Goal: Task Accomplishment & Management: Manage account settings

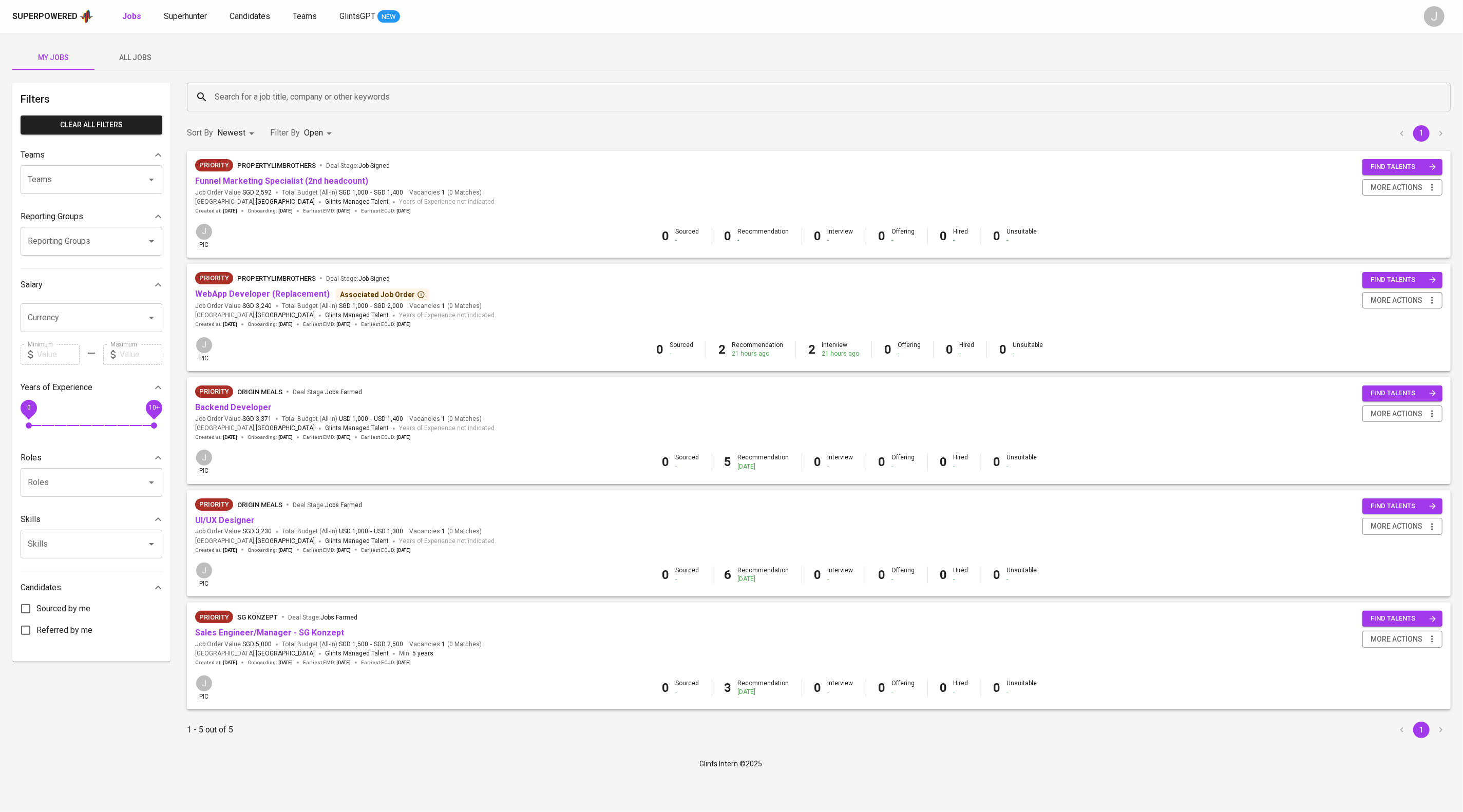
scroll to position [52, 0]
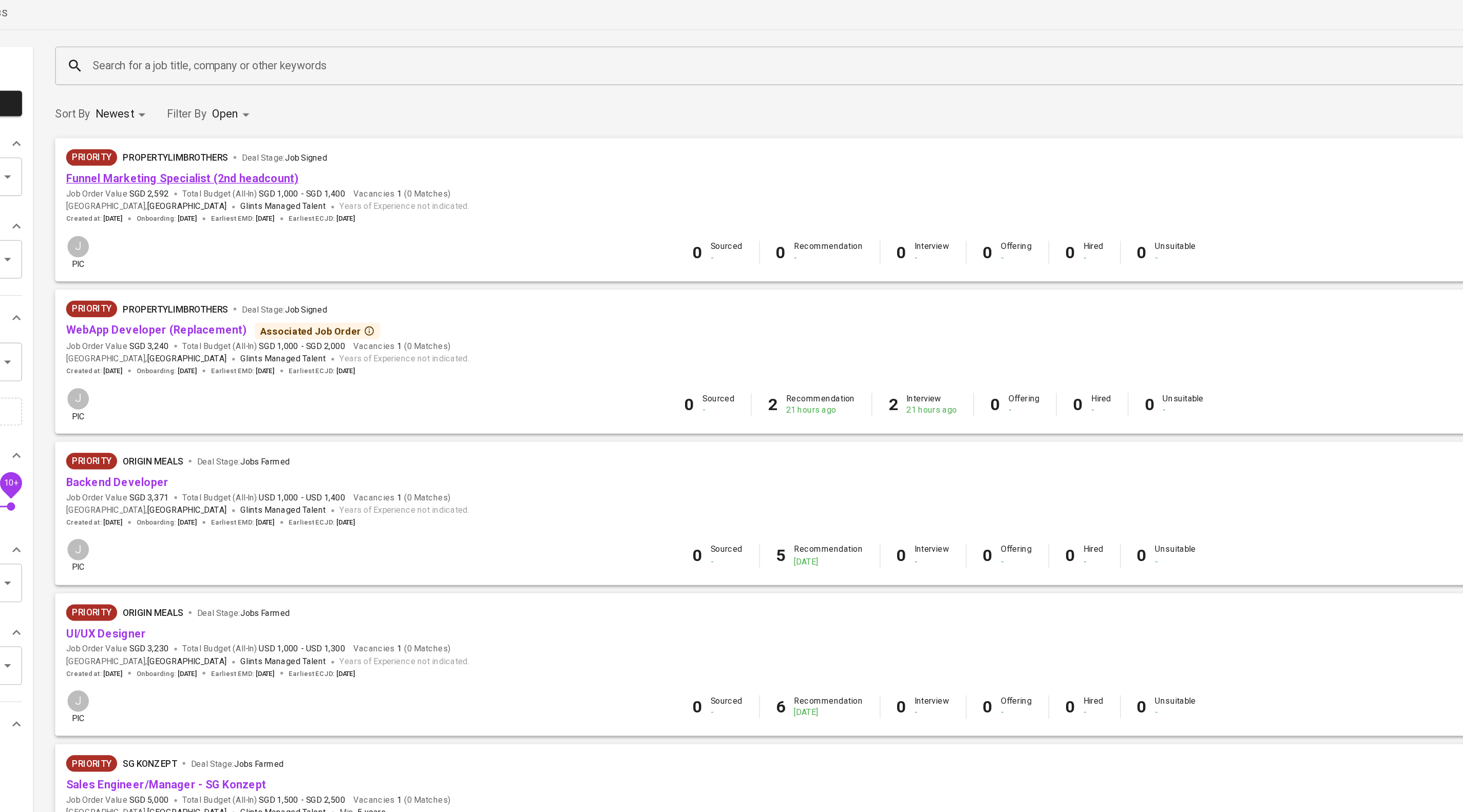
click at [368, 176] on link "Funnel Marketing Specialist (2nd headcount)" at bounding box center [281, 180] width 173 height 10
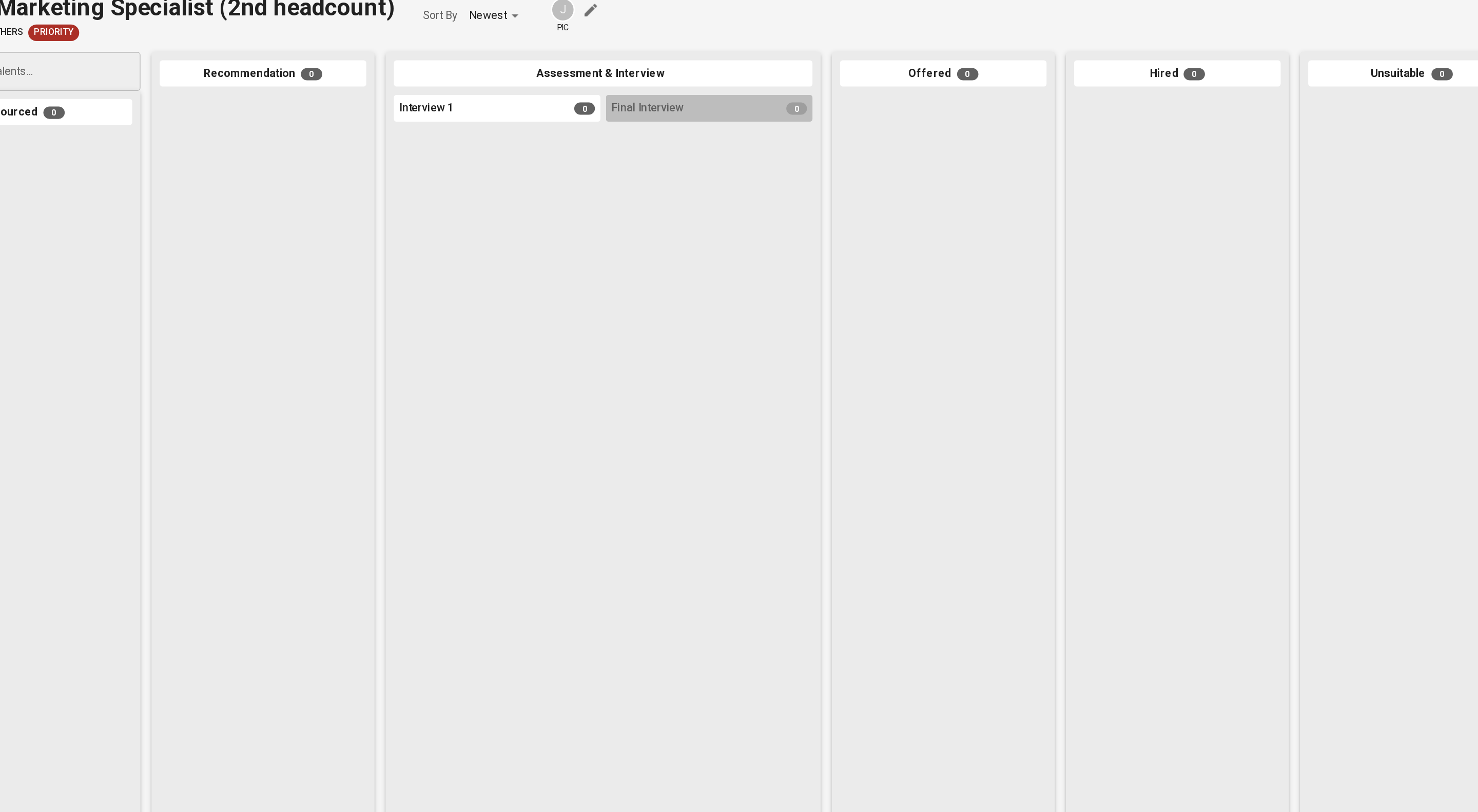
click at [156, 108] on div at bounding box center [163, 101] width 15 height 15
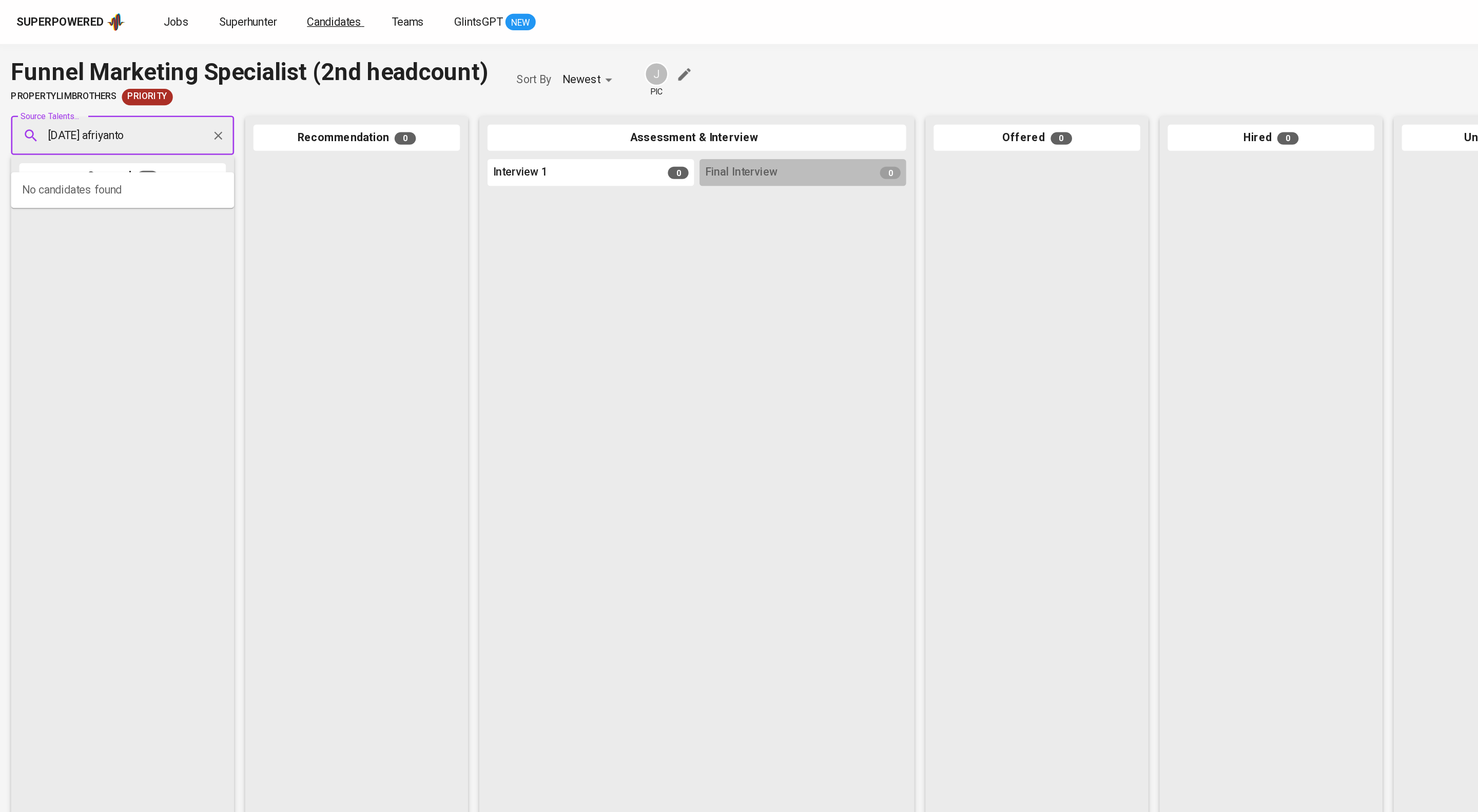
type input "[DATE] afriyanto"
click at [269, 16] on span "Candidates" at bounding box center [249, 16] width 40 height 10
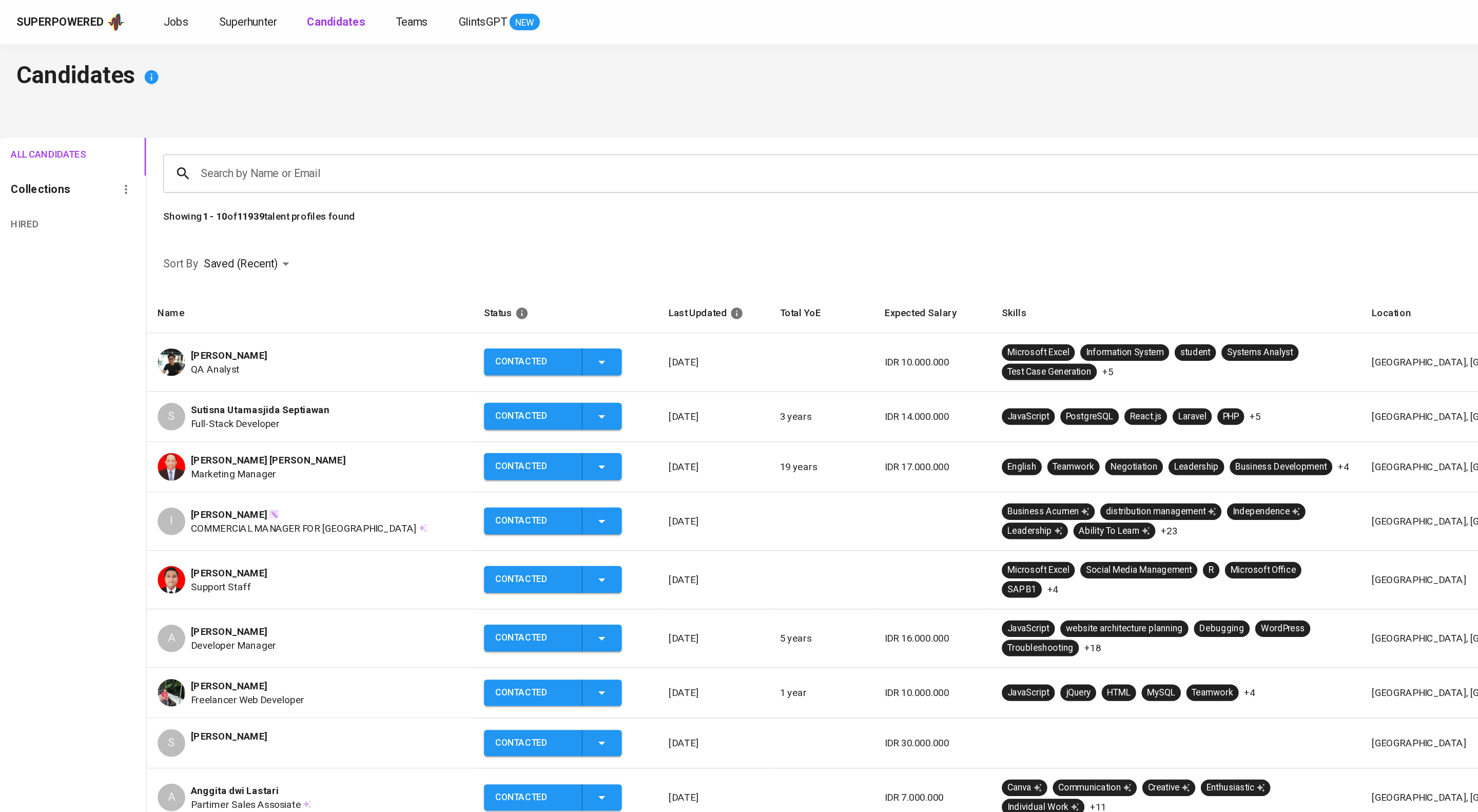
click at [300, 136] on input "Search by Name or Email" at bounding box center [797, 128] width 1299 height 19
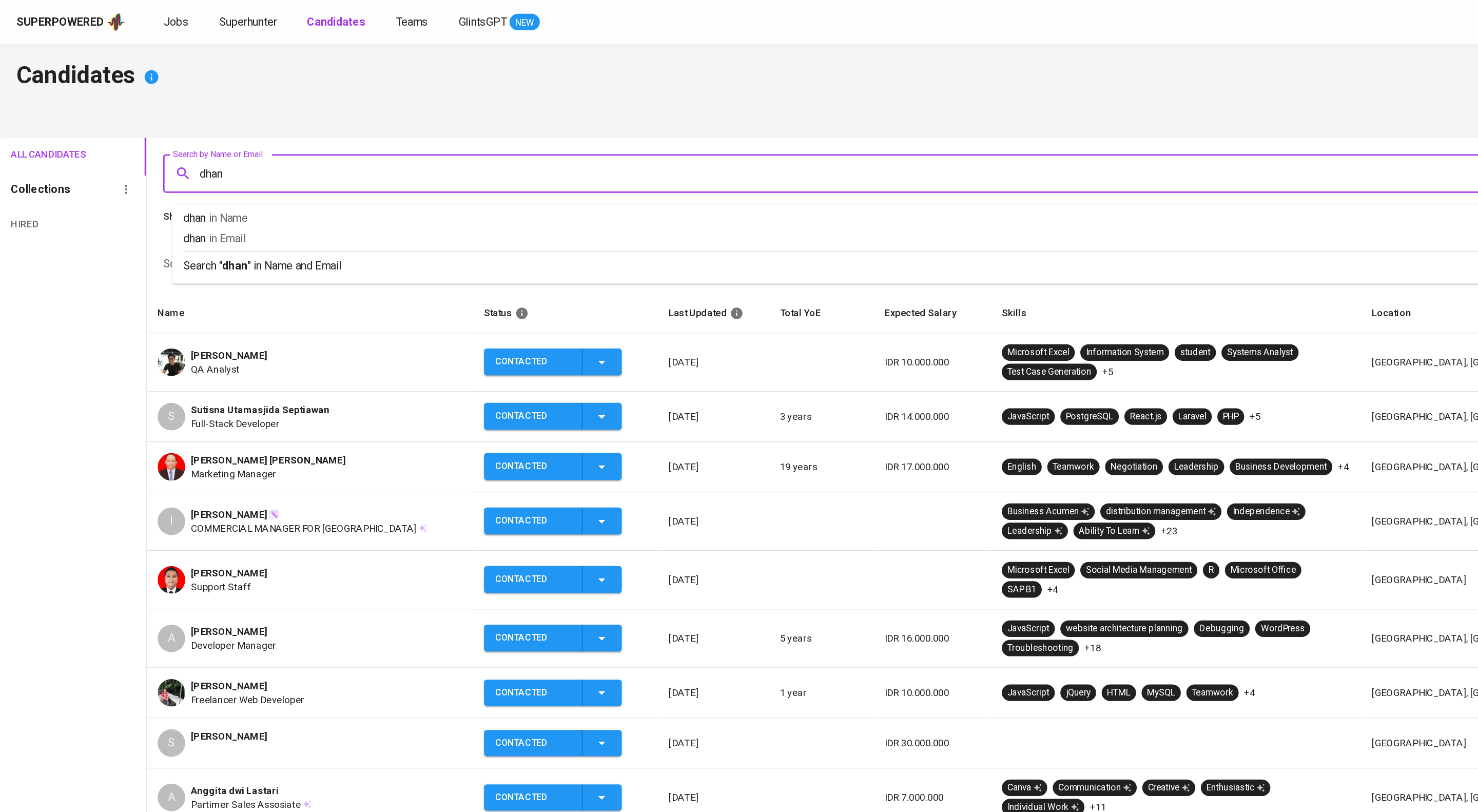
type input "[DATE]"
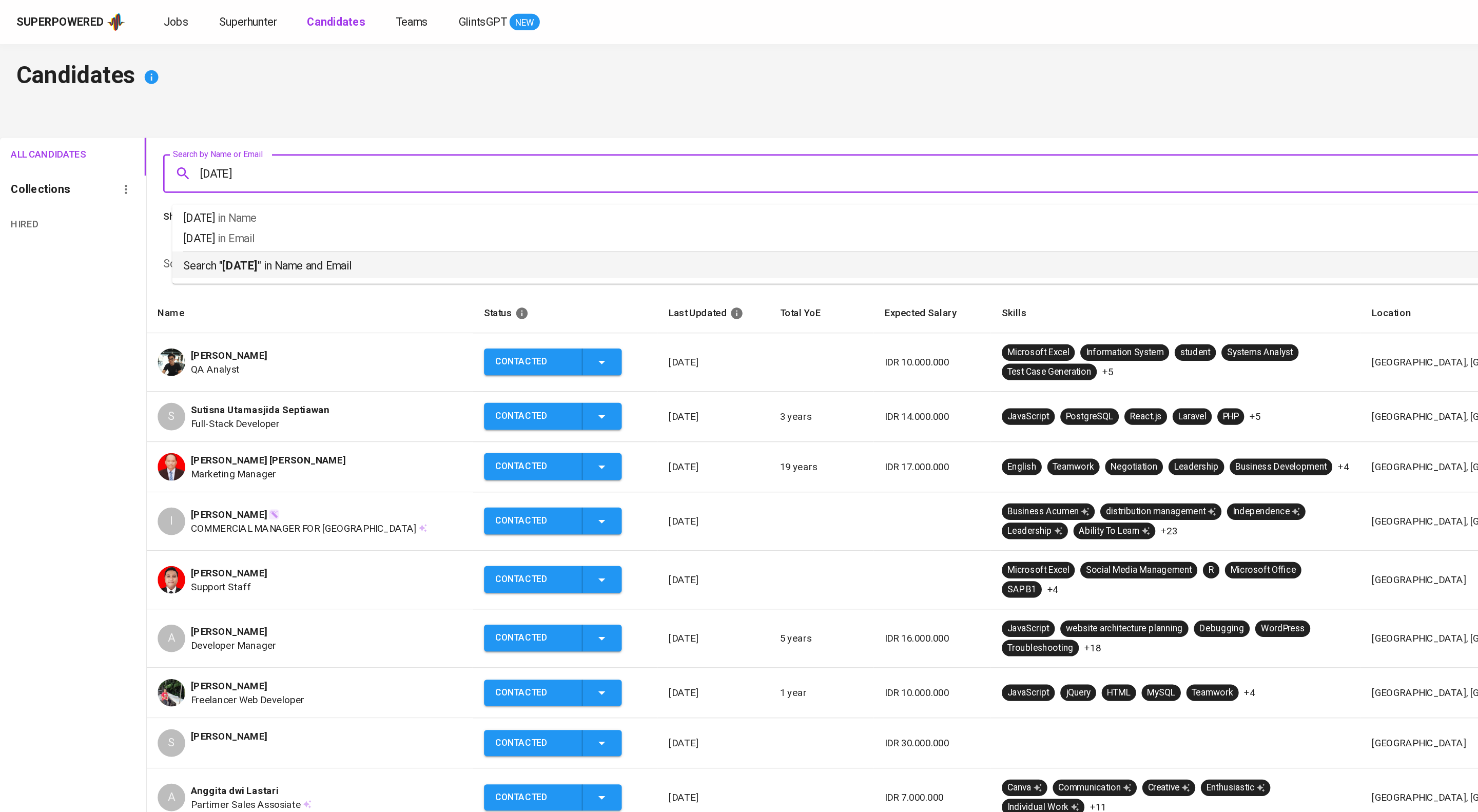
click at [300, 204] on p "Search " [DATE] " in Name and Email" at bounding box center [794, 198] width 1315 height 12
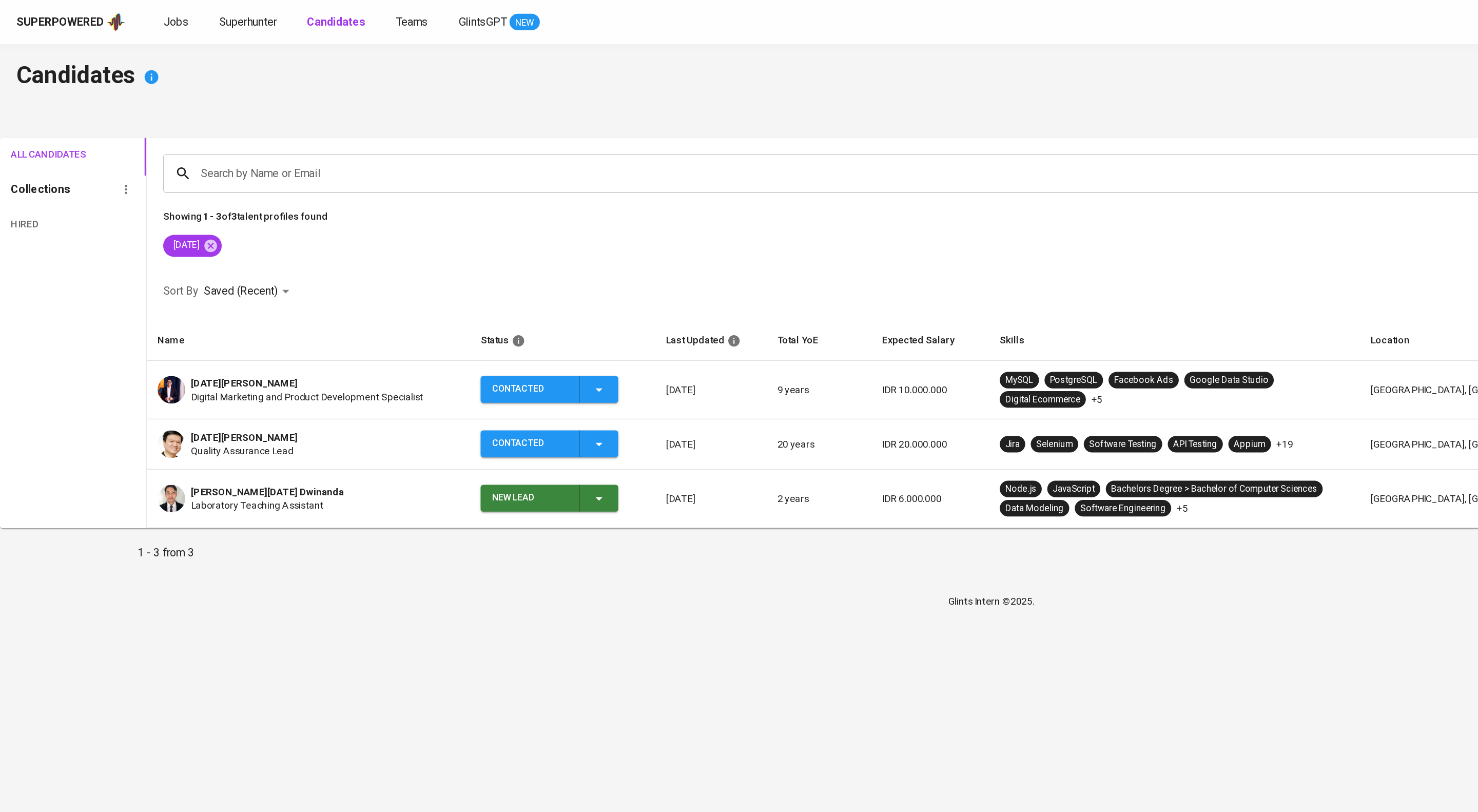
click at [199, 301] on span "Digital Marketing and Product Development Specialist" at bounding box center [229, 295] width 173 height 10
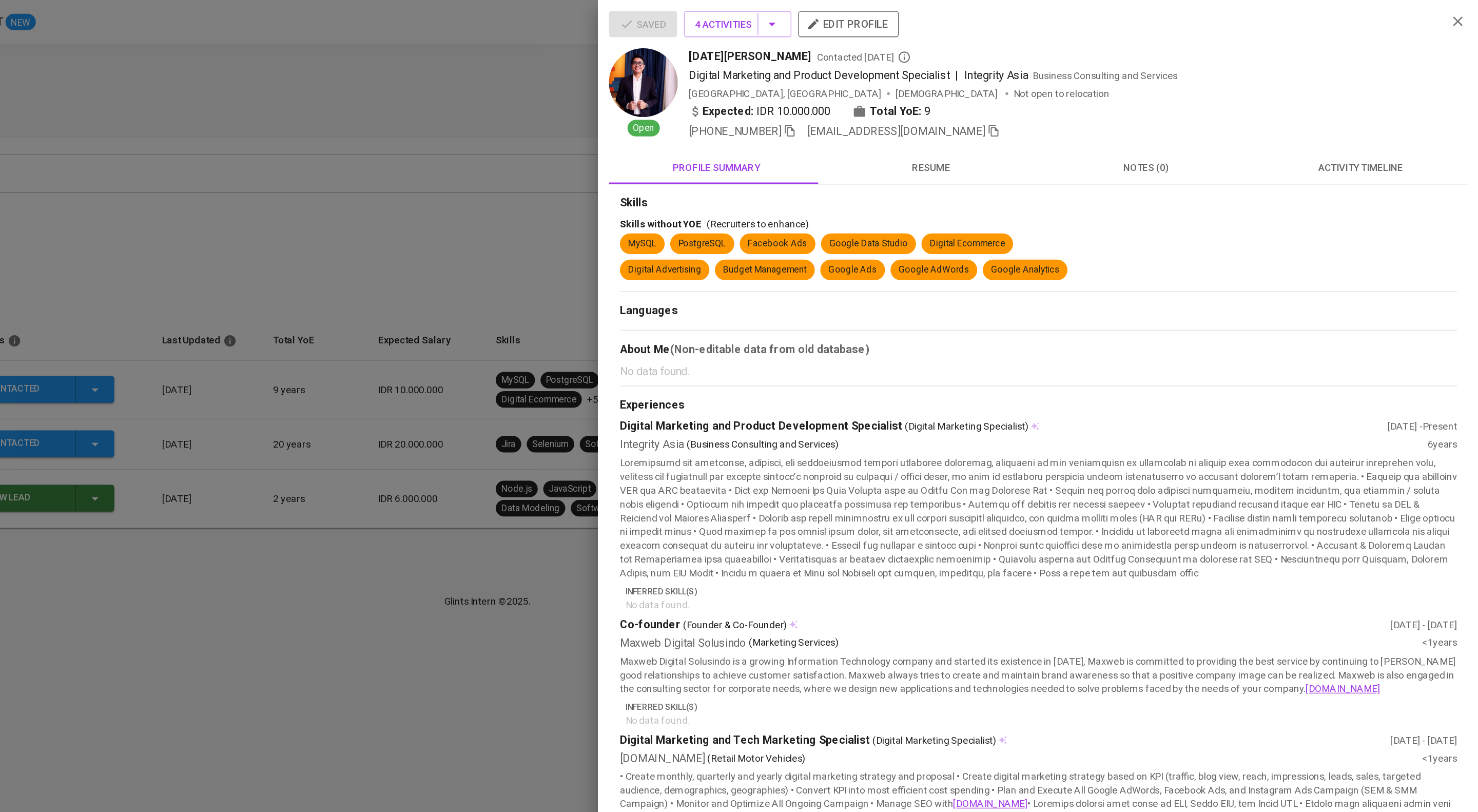
click at [1121, 102] on icon "button" at bounding box center [1116, 98] width 9 height 9
click at [568, 70] on div at bounding box center [739, 406] width 1478 height 812
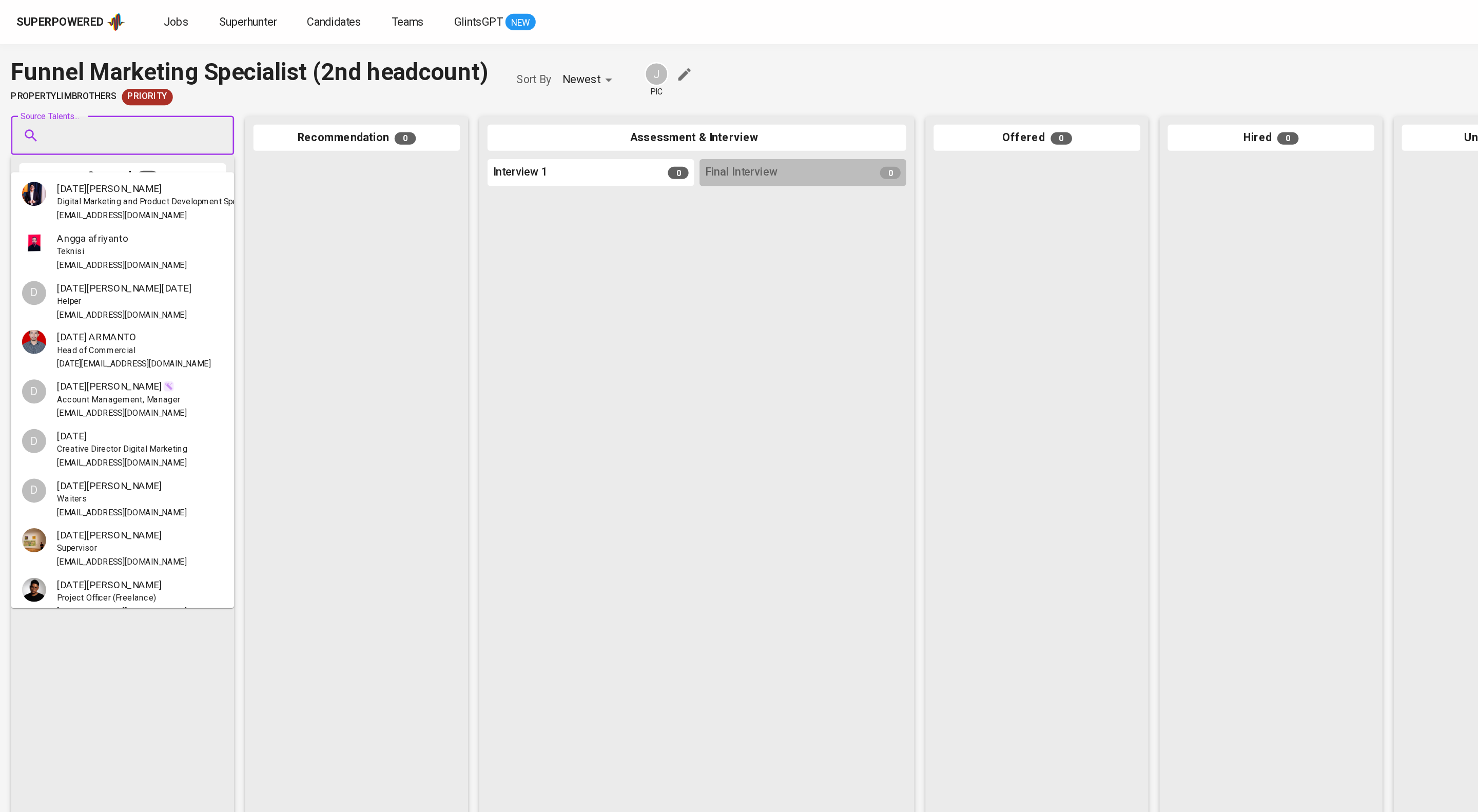
click at [103, 111] on input "Source Talents..." at bounding box center [87, 101] width 108 height 19
paste input "[EMAIL_ADDRESS][DOMAIN_NAME]"
type input "[EMAIL_ADDRESS][DOMAIN_NAME]"
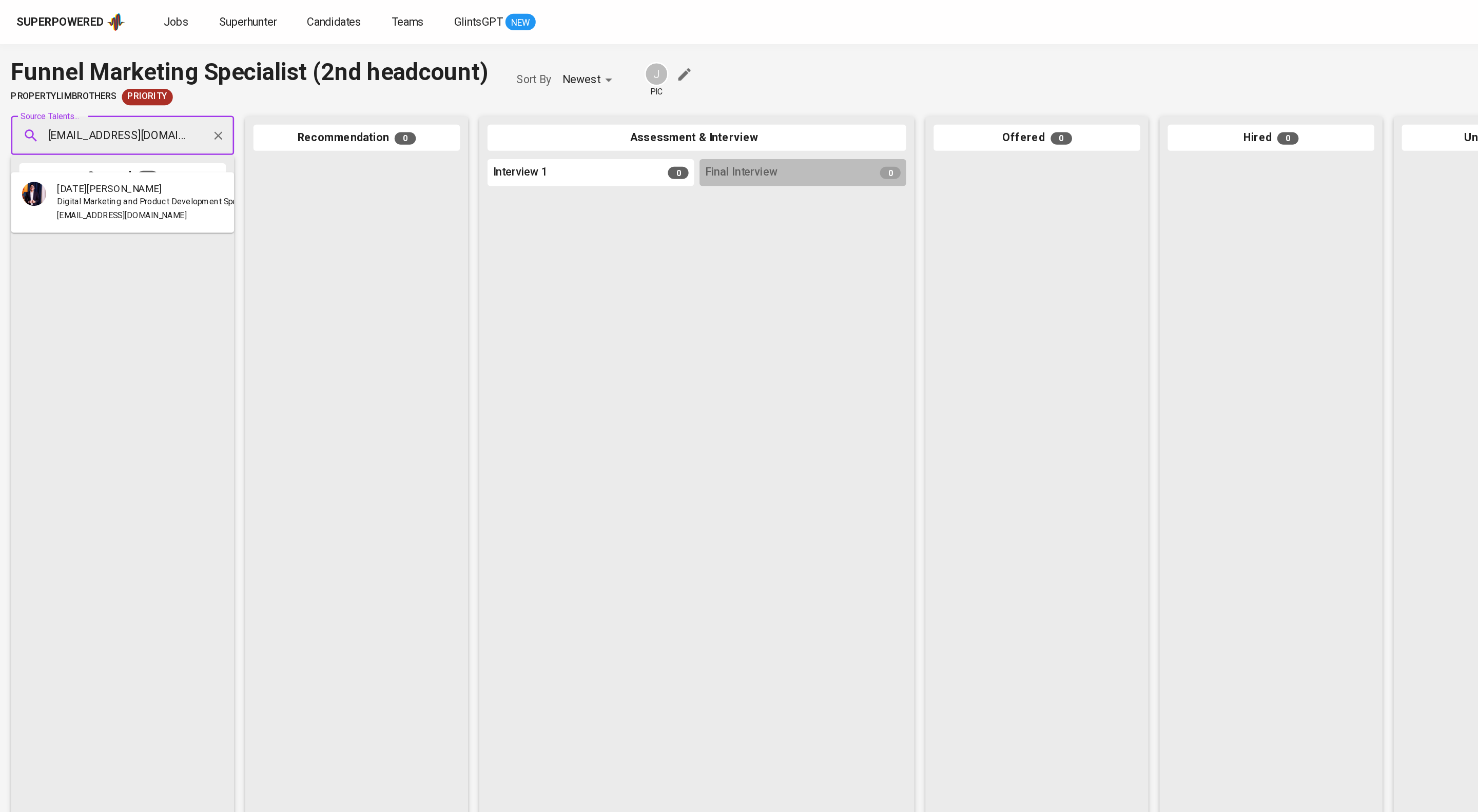
scroll to position [0, 37]
click at [120, 166] on span "[EMAIL_ADDRESS][DOMAIN_NAME]" at bounding box center [91, 161] width 97 height 10
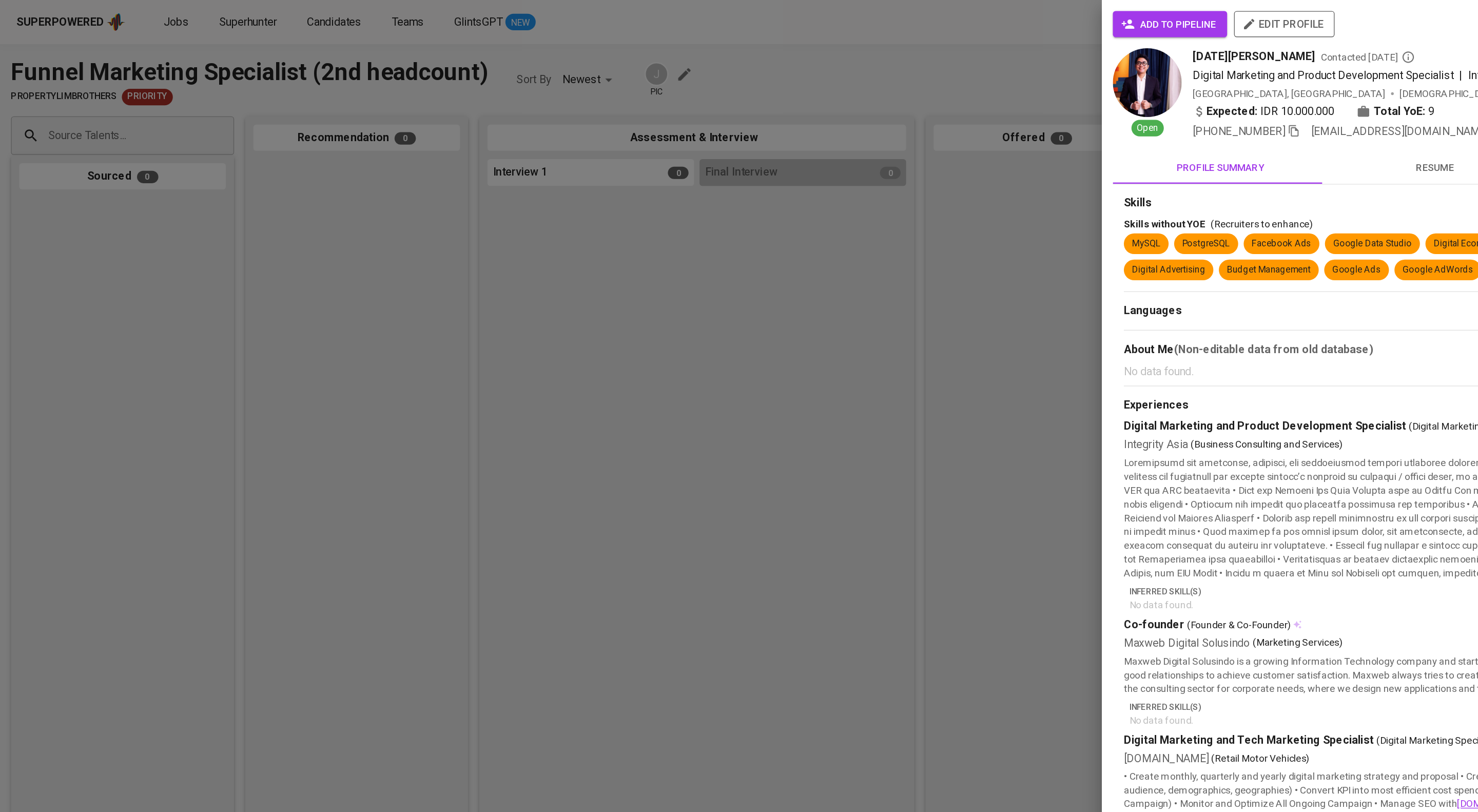
scroll to position [0, 0]
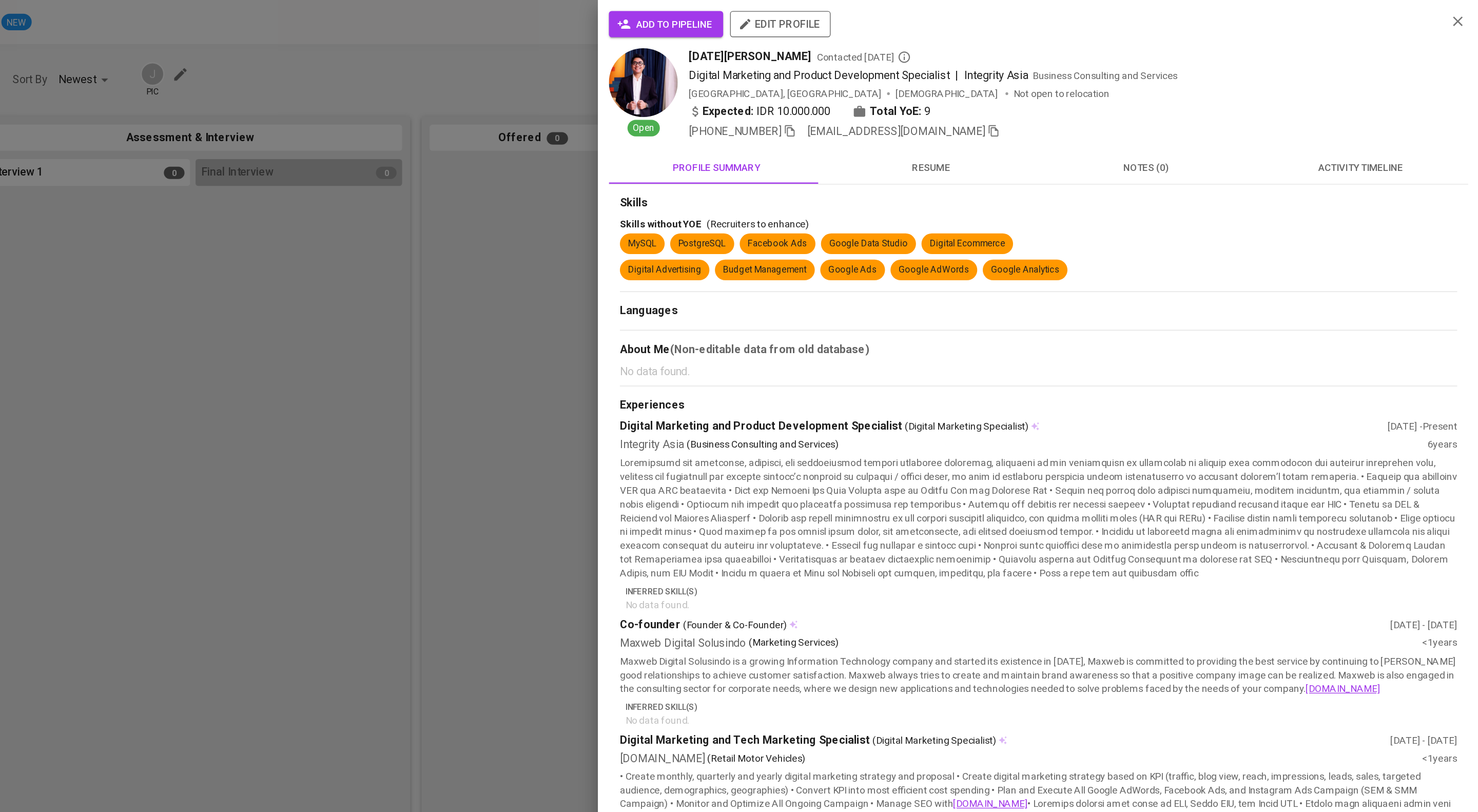
click at [1371, 132] on span "activity timeline" at bounding box center [1390, 125] width 148 height 13
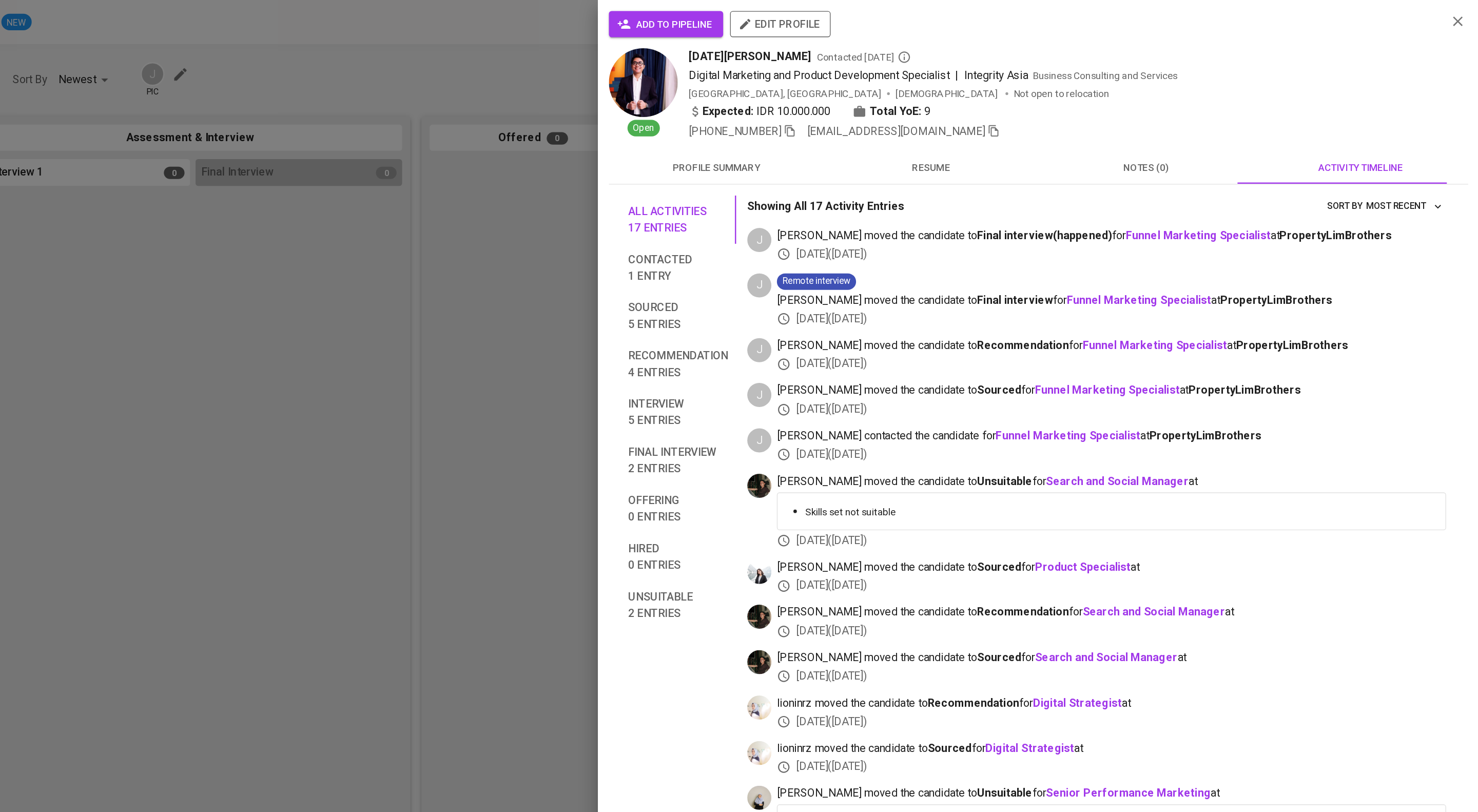
click at [894, 13] on span "add to pipeline" at bounding box center [872, 18] width 69 height 13
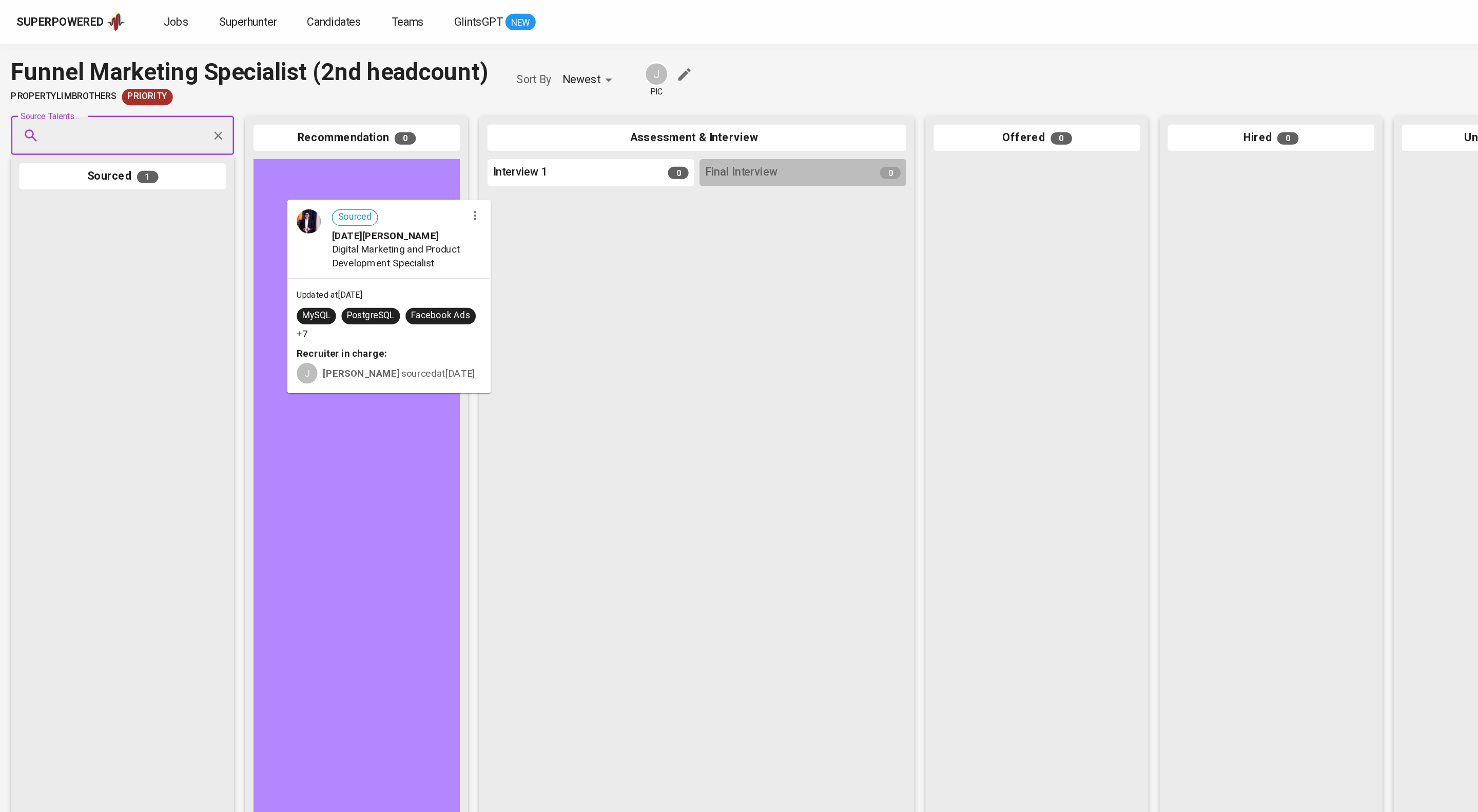
drag, startPoint x: 147, startPoint y: 200, endPoint x: 317, endPoint y: 185, distance: 170.7
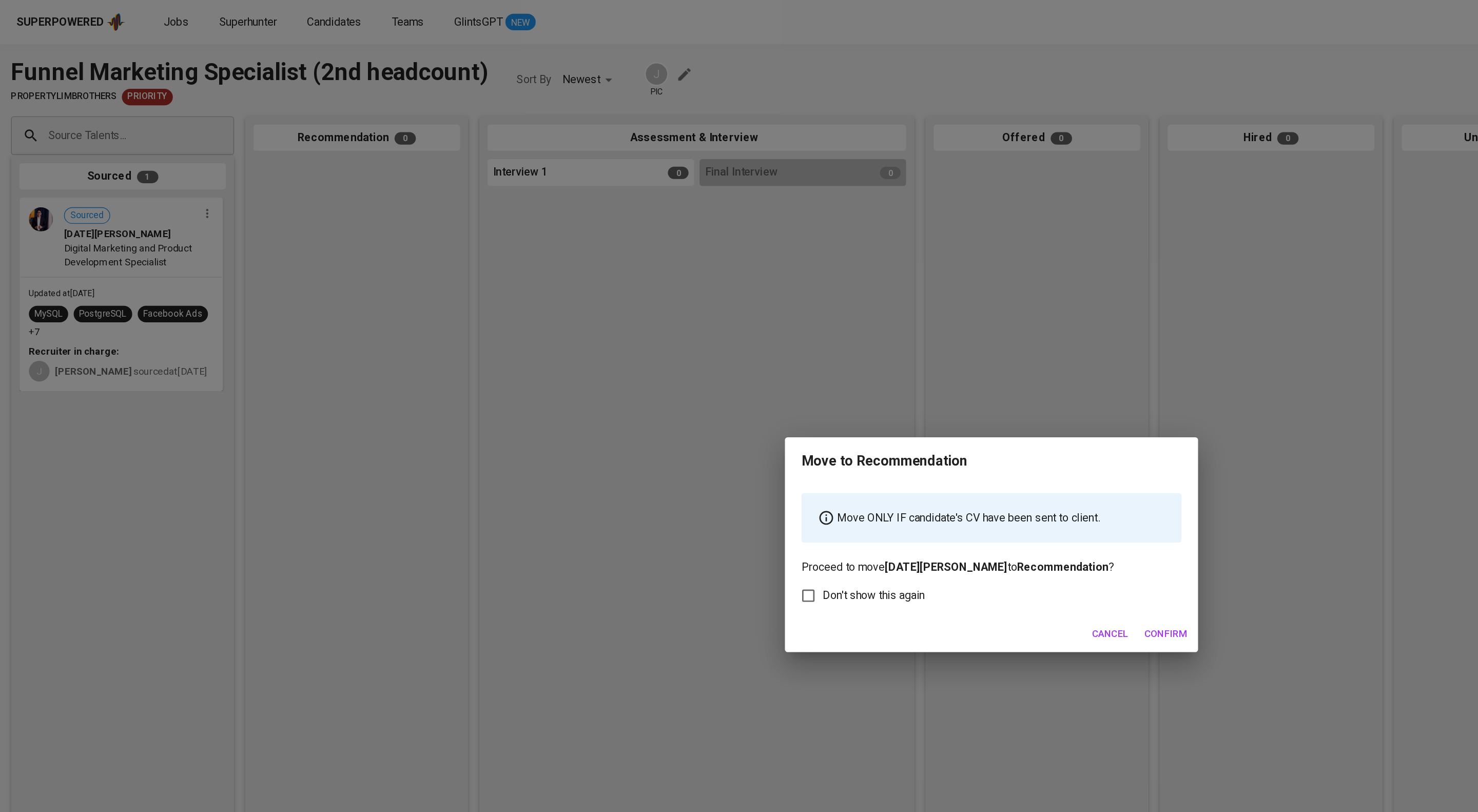
click at [870, 479] on span "Confirm" at bounding box center [869, 472] width 32 height 13
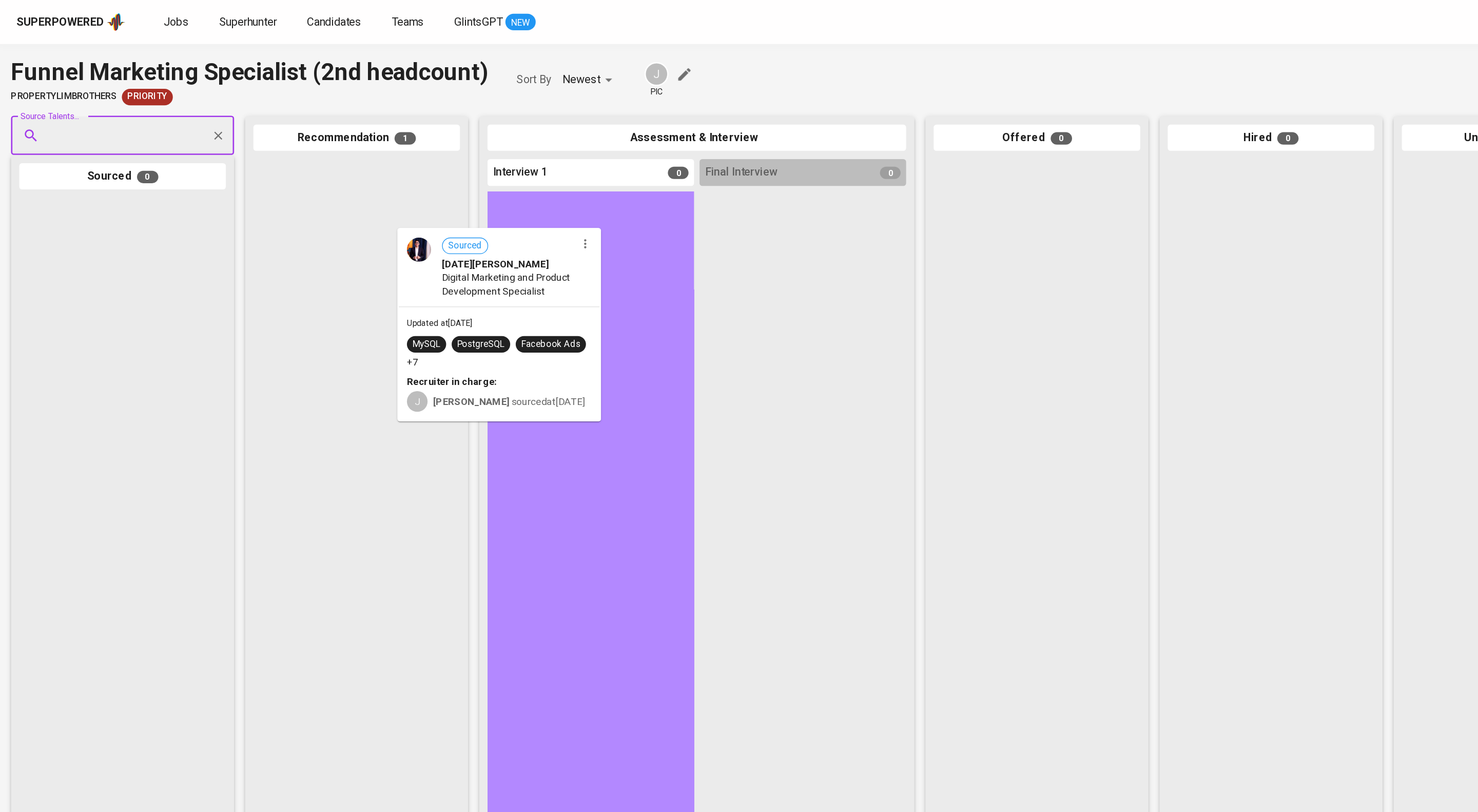
drag, startPoint x: 298, startPoint y: 173, endPoint x: 410, endPoint y: 214, distance: 119.3
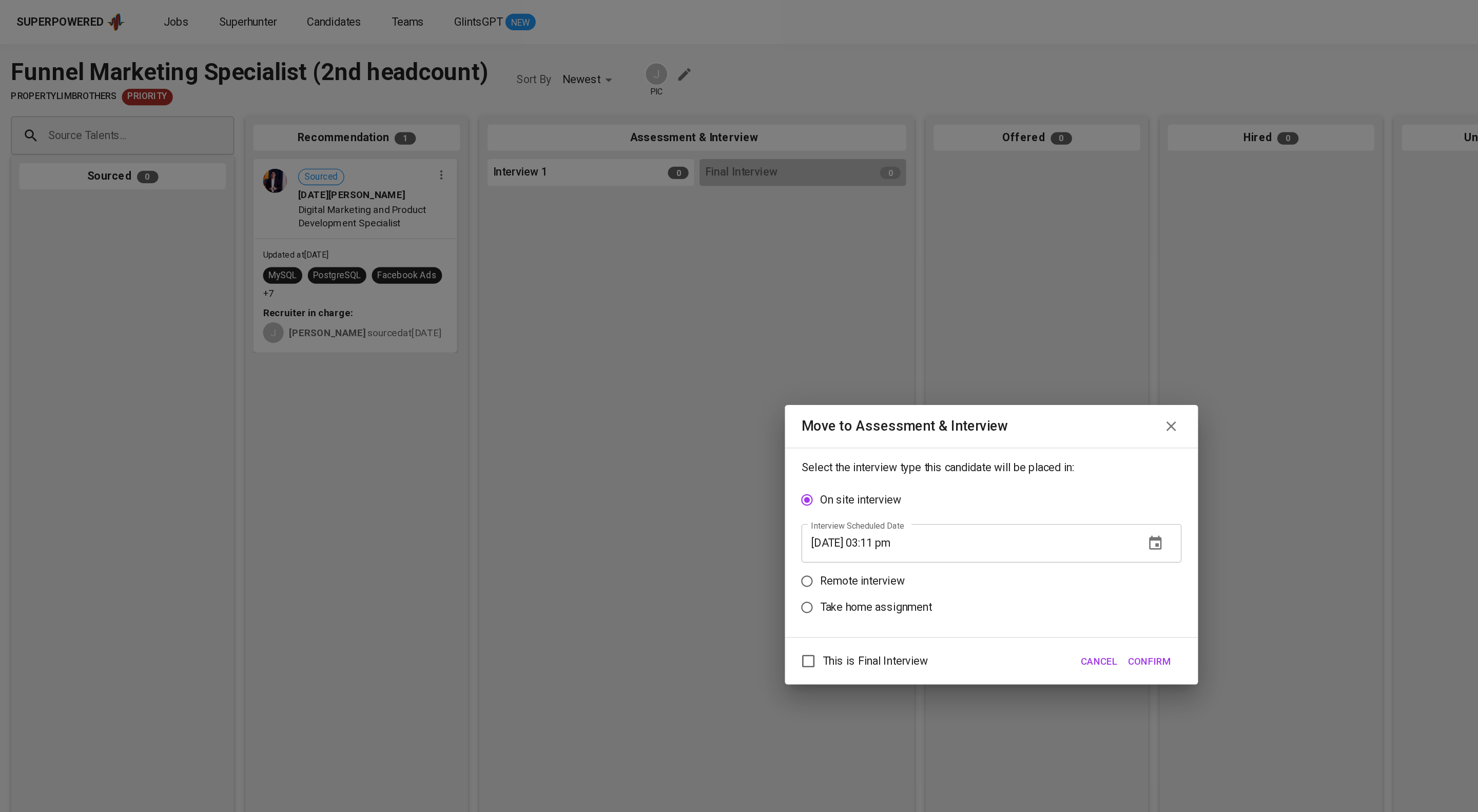
click at [664, 432] on p "Remote interview" at bounding box center [643, 433] width 63 height 12
click at [612, 432] on input "Remote interview" at bounding box center [601, 433] width 19 height 19
radio input "true"
click at [691, 427] on input "[DATE] 03:11 pm" at bounding box center [722, 424] width 248 height 29
type input "[DATE] 02:12 pm"
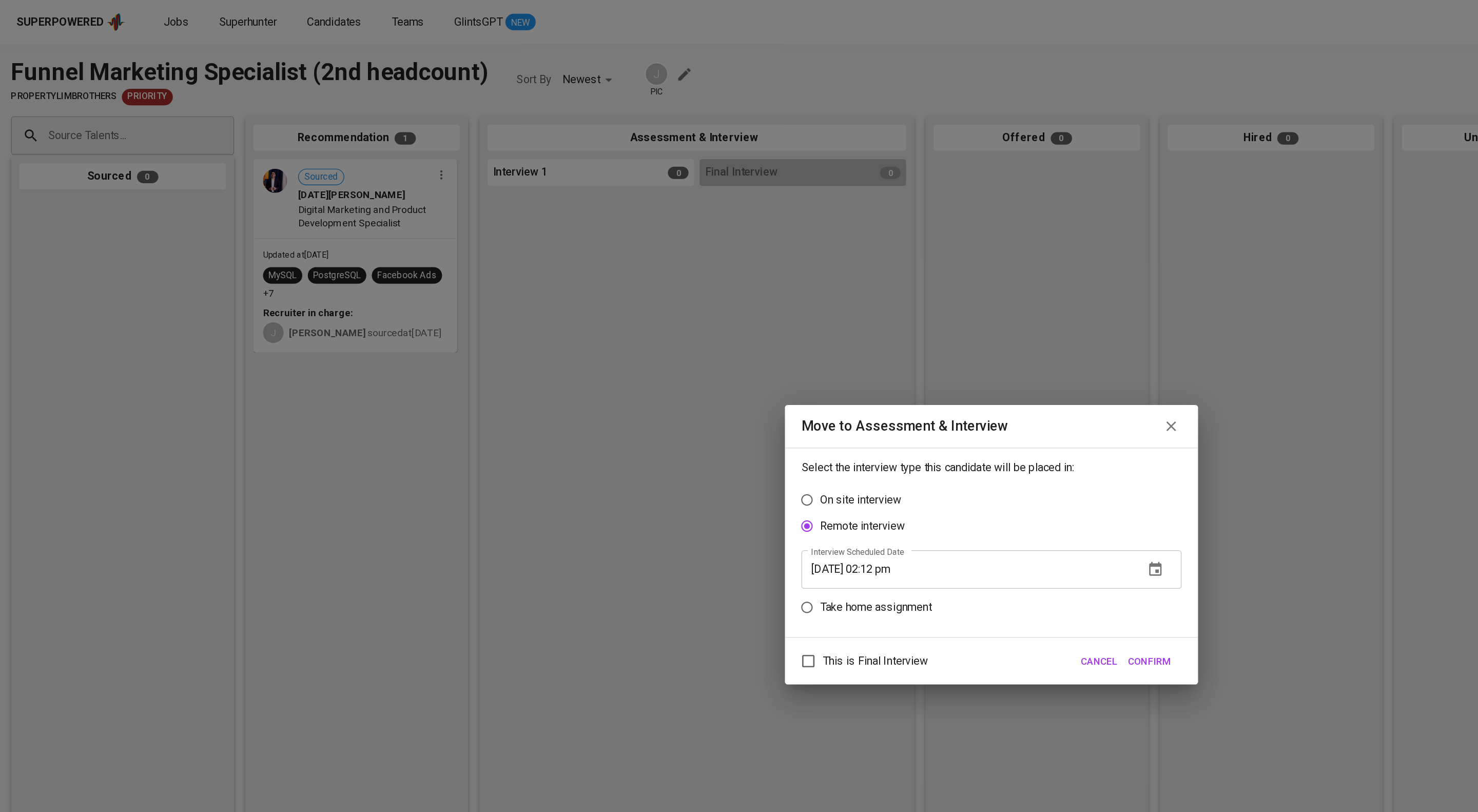
click at [680, 489] on label "This is Final Interview" at bounding box center [641, 493] width 100 height 22
click at [613, 489] on input "This is Final Interview" at bounding box center [602, 493] width 22 height 22
checkbox input "true"
click at [842, 499] on span "Confirm" at bounding box center [856, 493] width 32 height 13
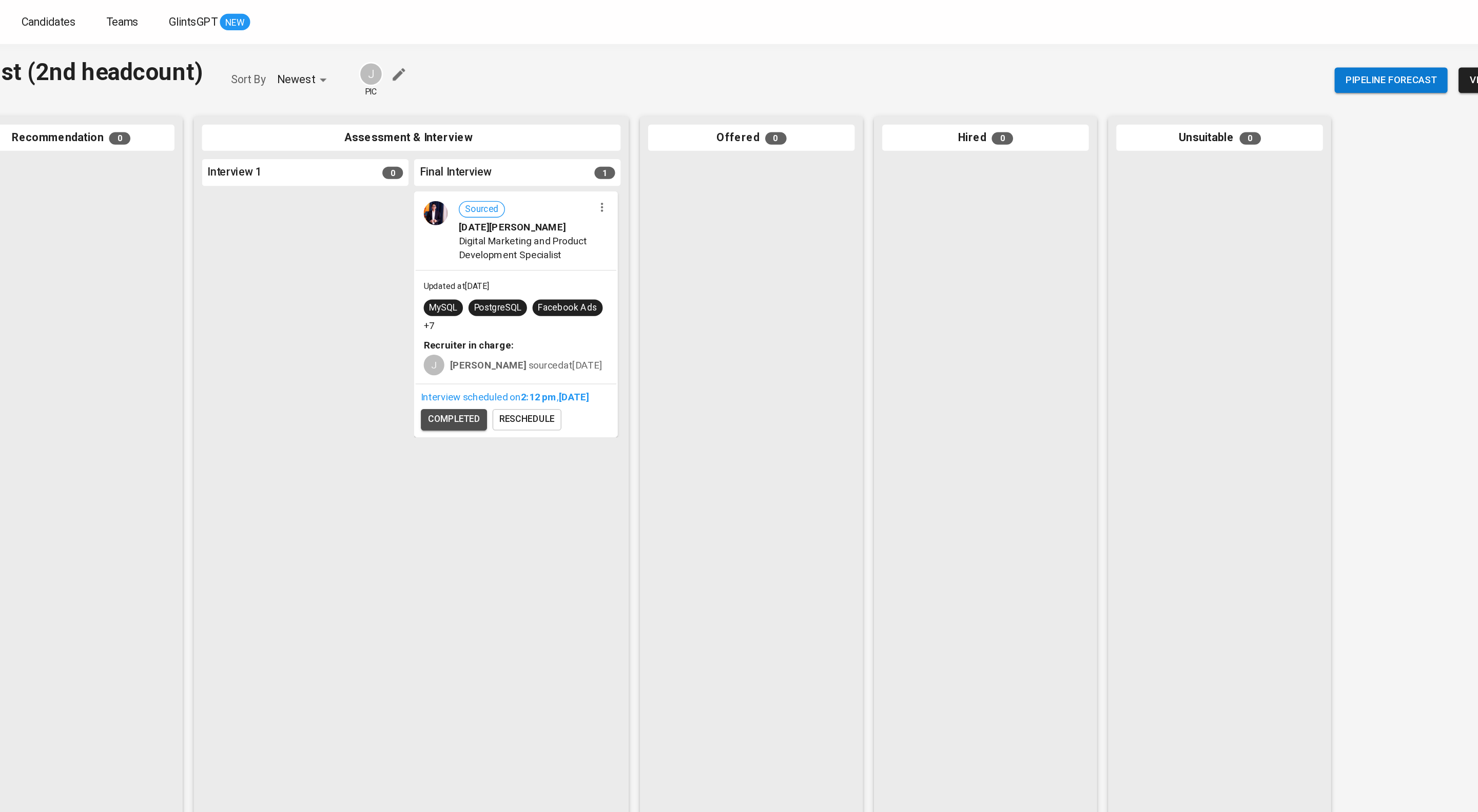
click at [556, 319] on span "completed" at bounding box center [551, 312] width 39 height 12
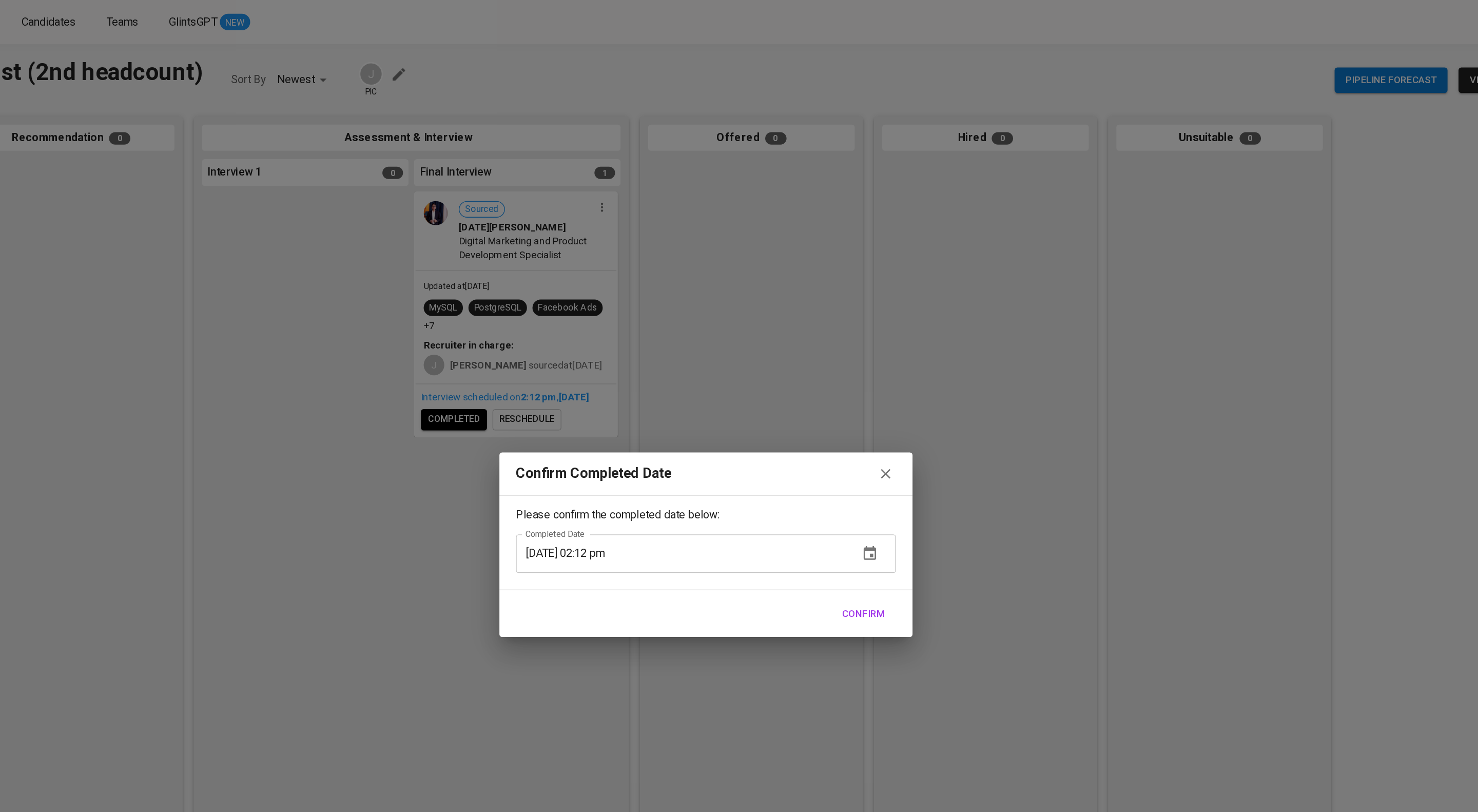
click at [857, 440] on div "Please confirm the completed date below: Completed Date [DATE] 02:12 pm Complet…" at bounding box center [739, 404] width 308 height 70
click at [849, 458] on span "Confirm" at bounding box center [856, 457] width 32 height 13
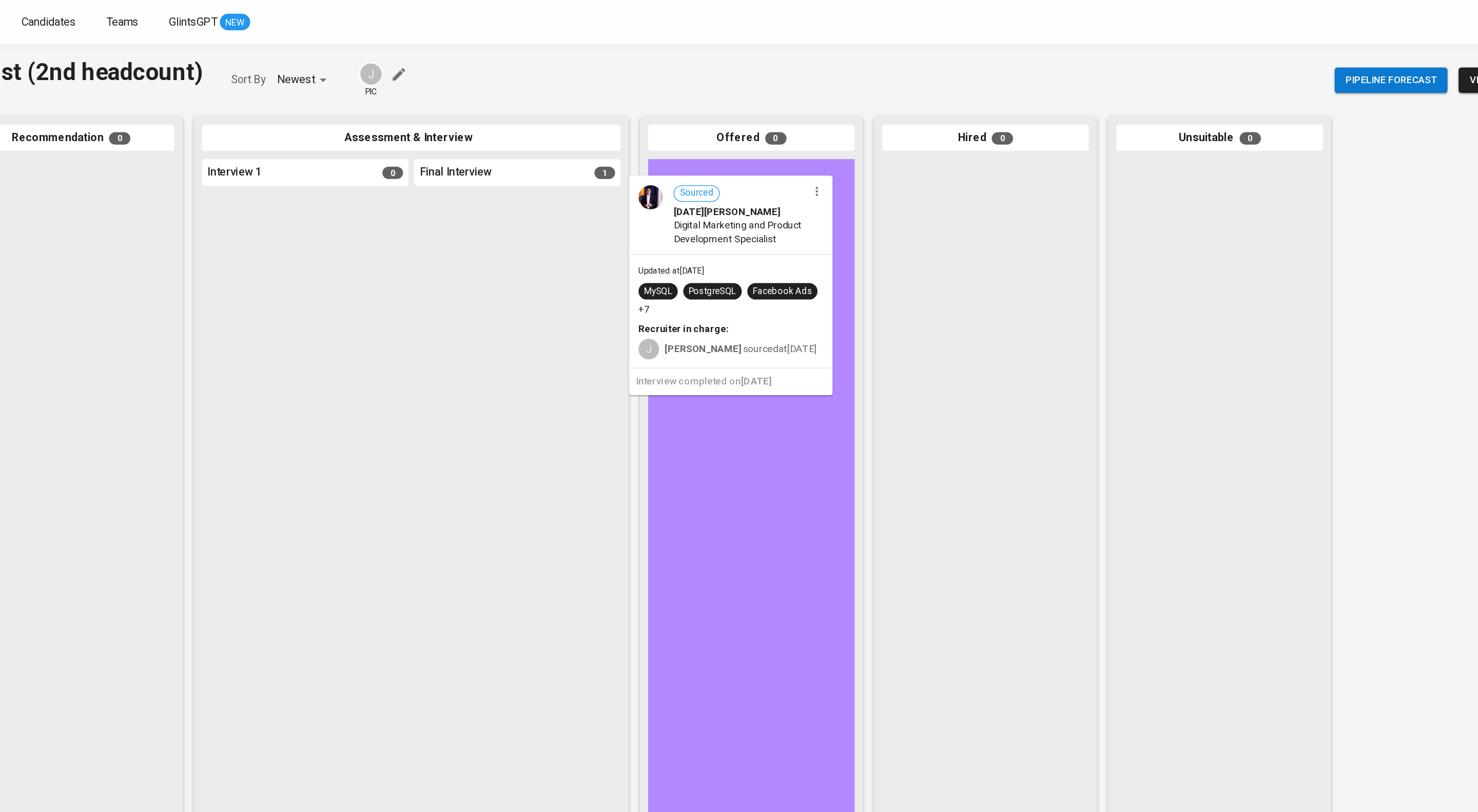
drag, startPoint x: 604, startPoint y: 190, endPoint x: 779, endPoint y: 164, distance: 176.9
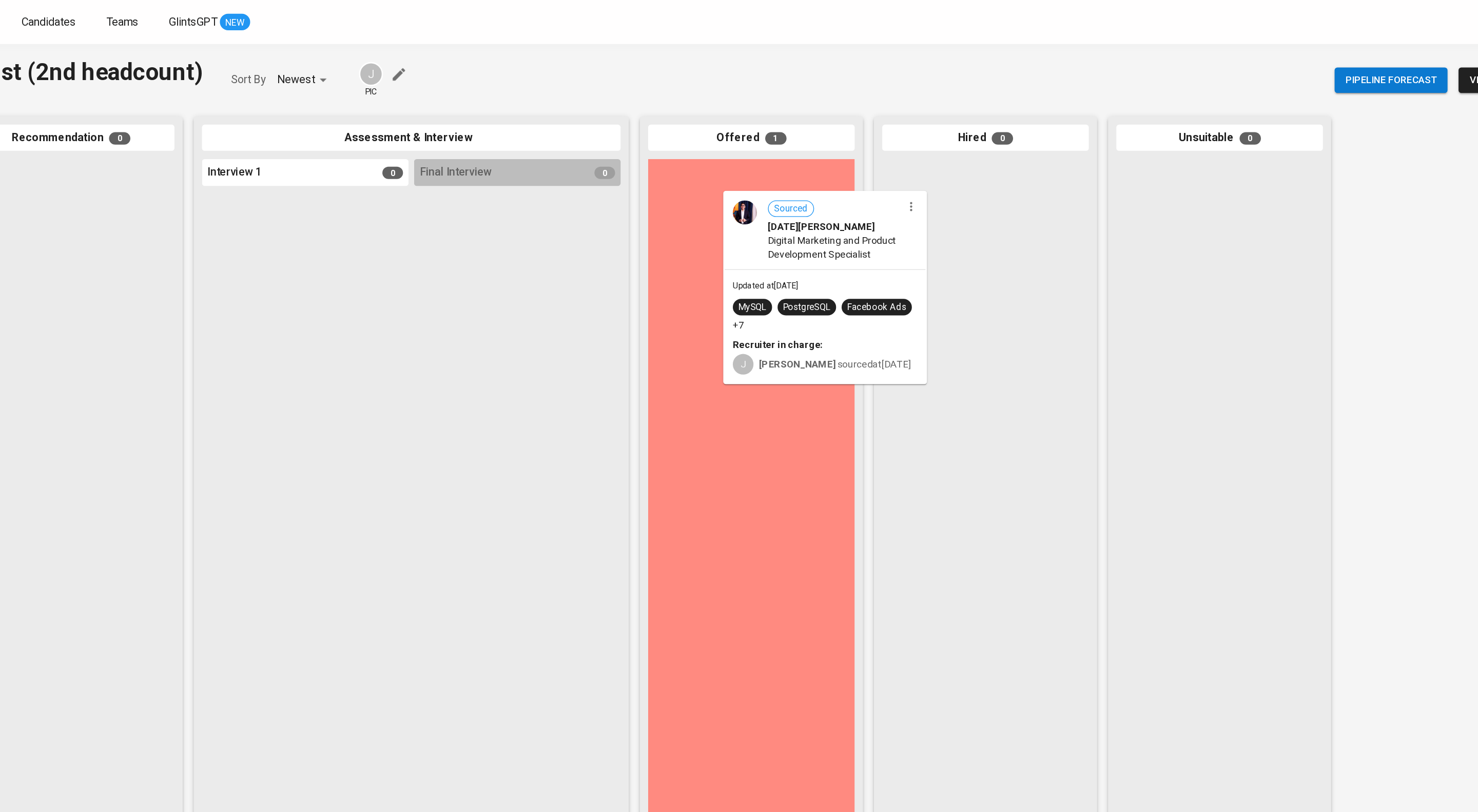
drag, startPoint x: 785, startPoint y: 171, endPoint x: 931, endPoint y: 194, distance: 147.8
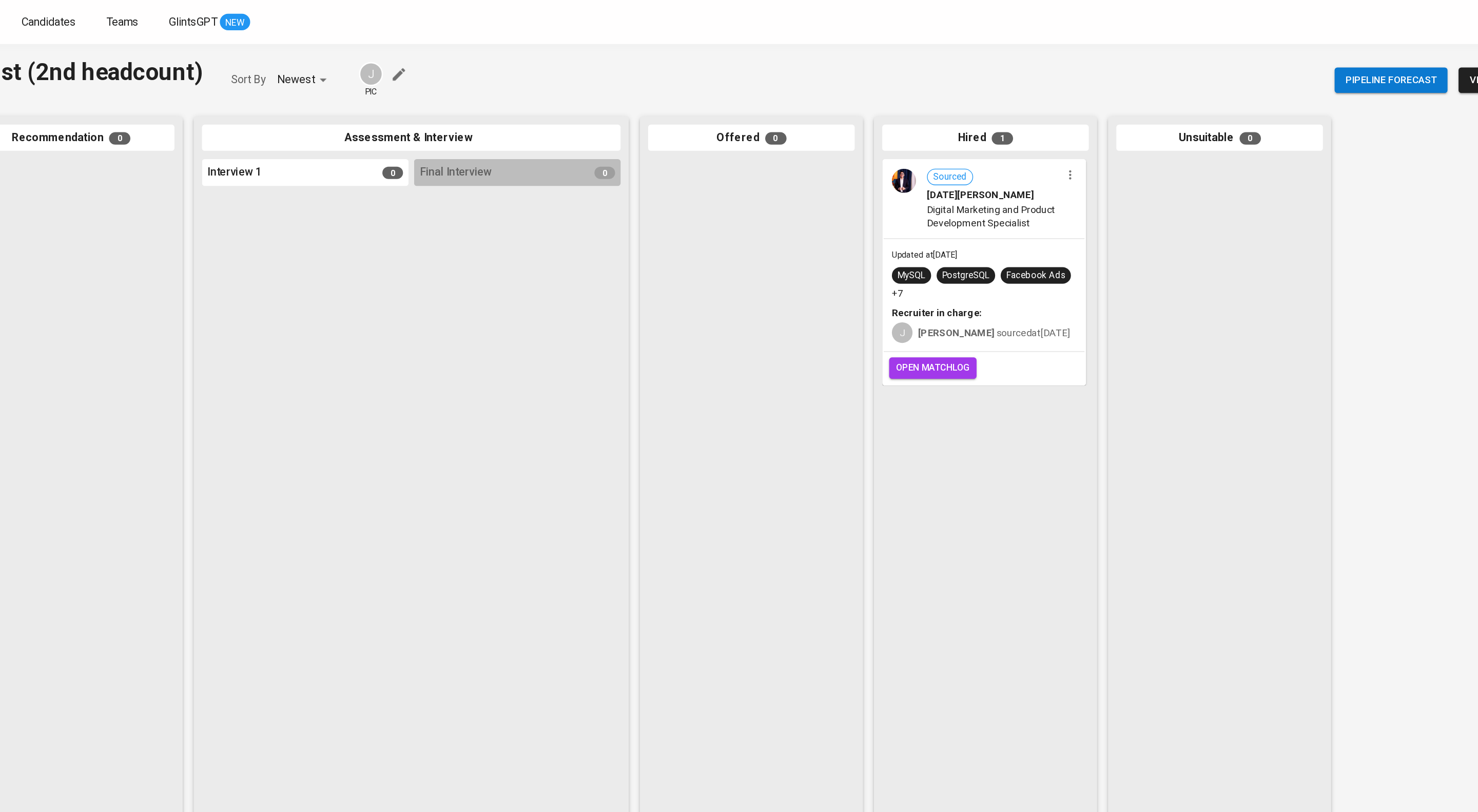
click at [926, 280] on span "open matchlog" at bounding box center [908, 274] width 55 height 12
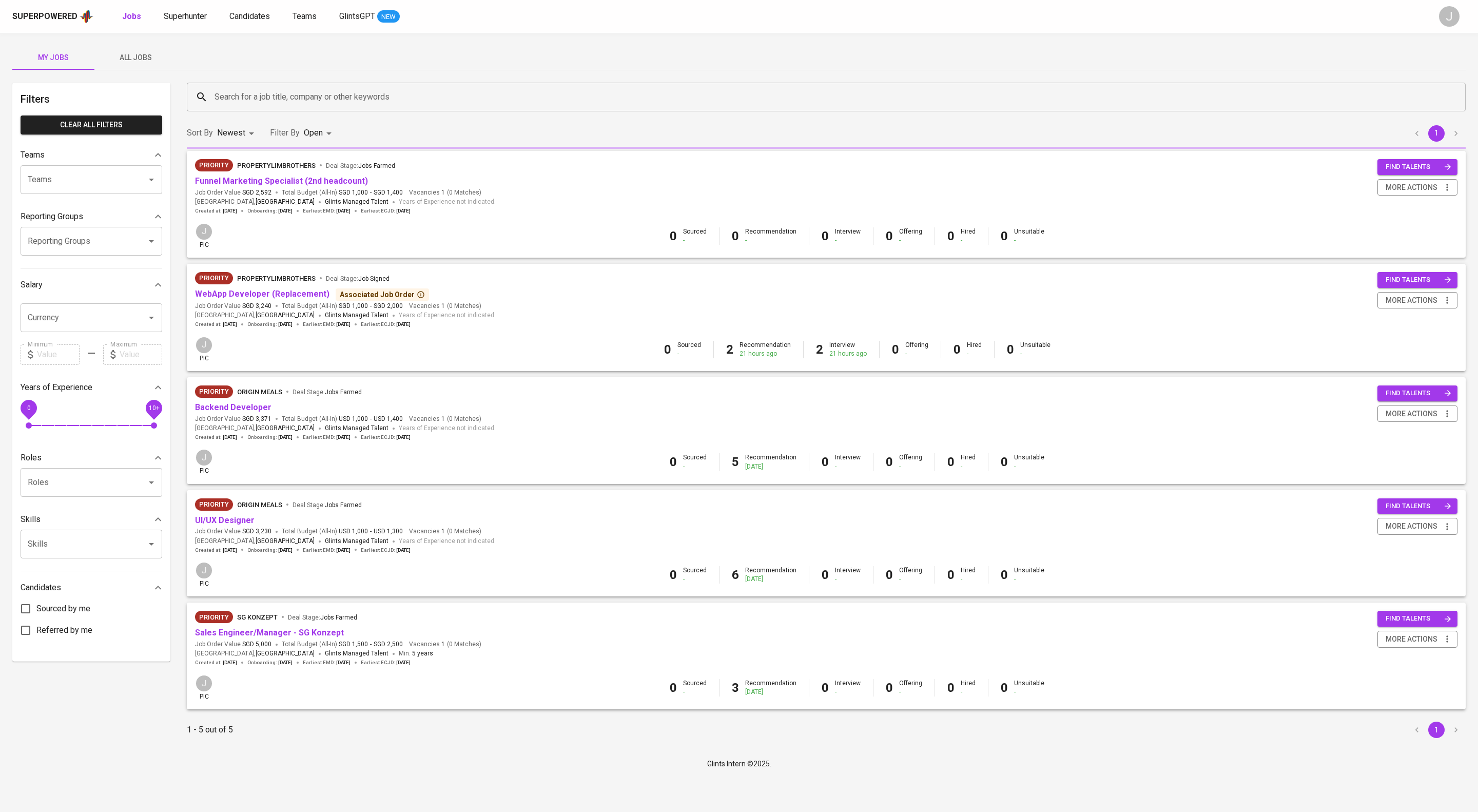
scroll to position [52, 0]
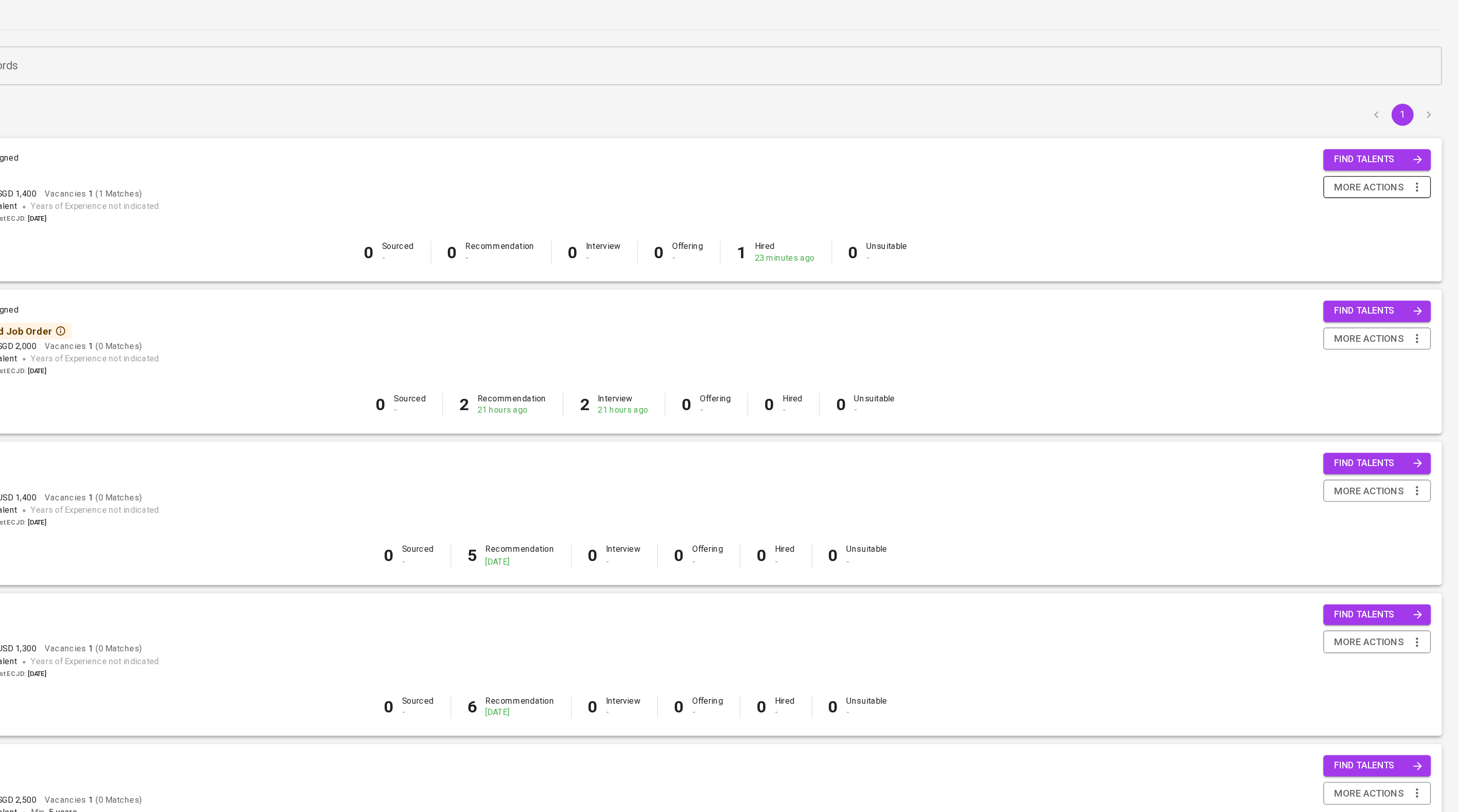
click at [1384, 181] on span "more actions" at bounding box center [1396, 187] width 52 height 13
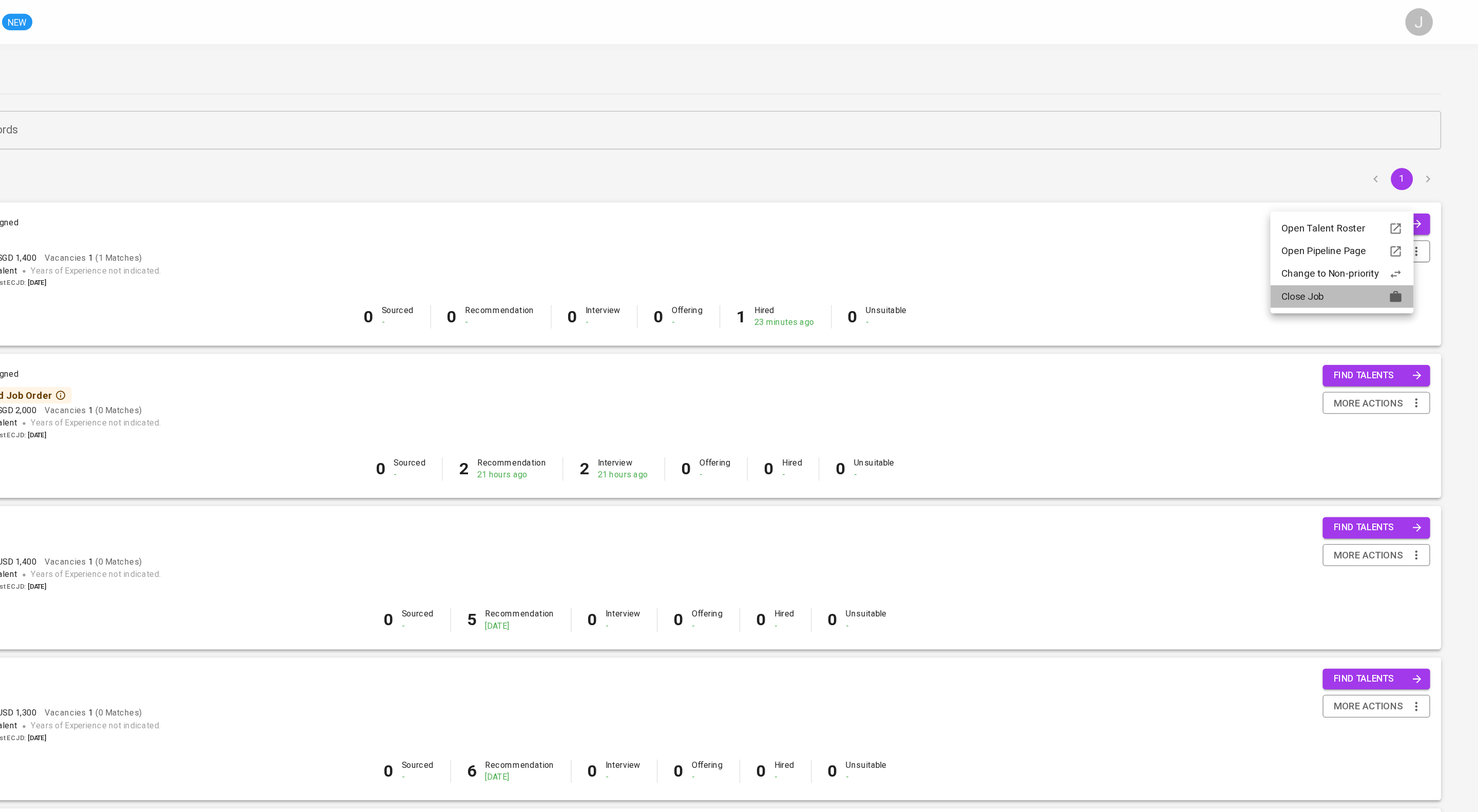
click at [1404, 226] on div "Close Job" at bounding box center [1376, 221] width 91 height 11
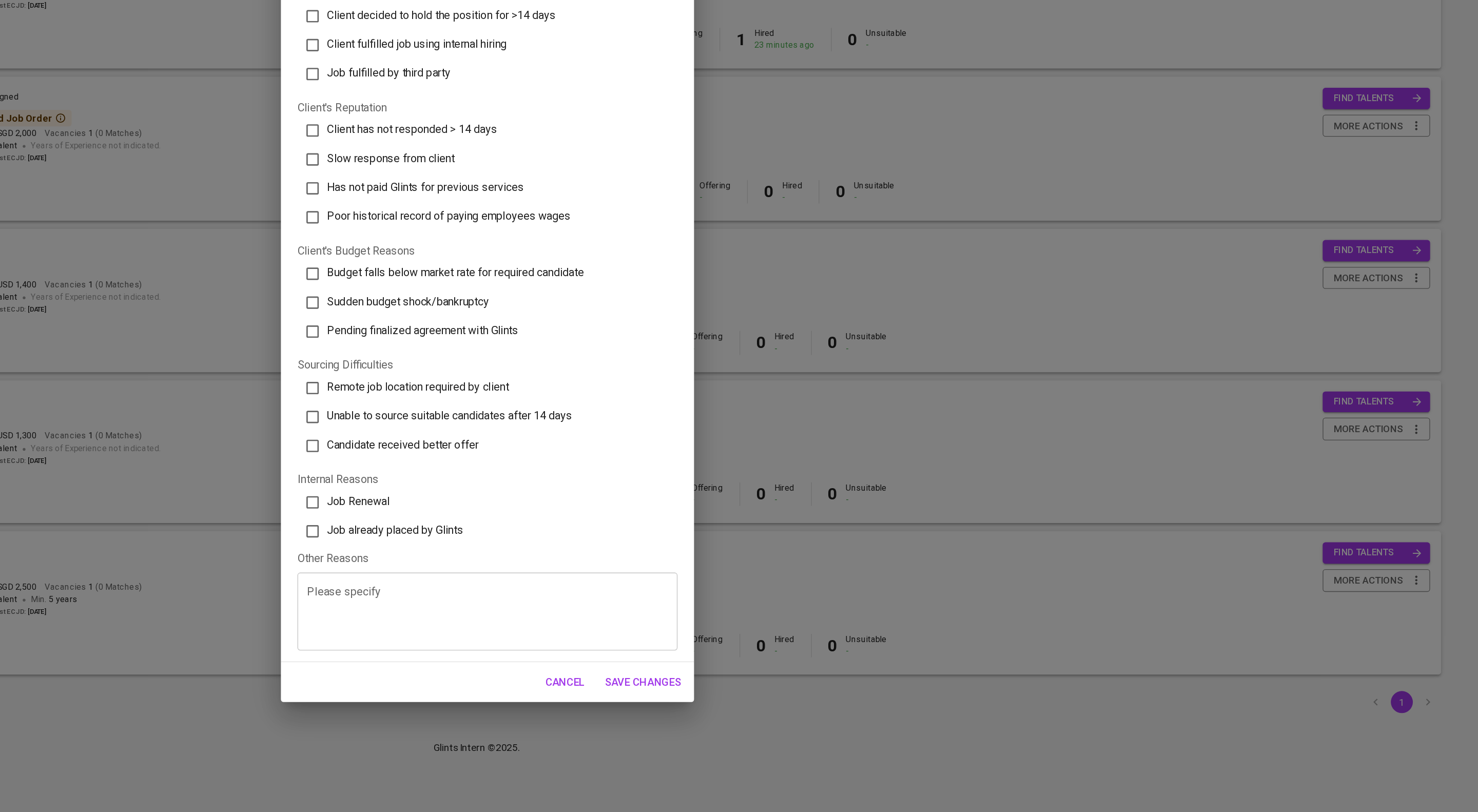
click at [701, 607] on span "Job already placed by Glints" at bounding box center [670, 601] width 101 height 10
click at [619, 613] on input "Job already placed by Glints" at bounding box center [609, 602] width 22 height 22
checkbox input "true"
click at [848, 721] on span "Save Changes" at bounding box center [855, 714] width 57 height 13
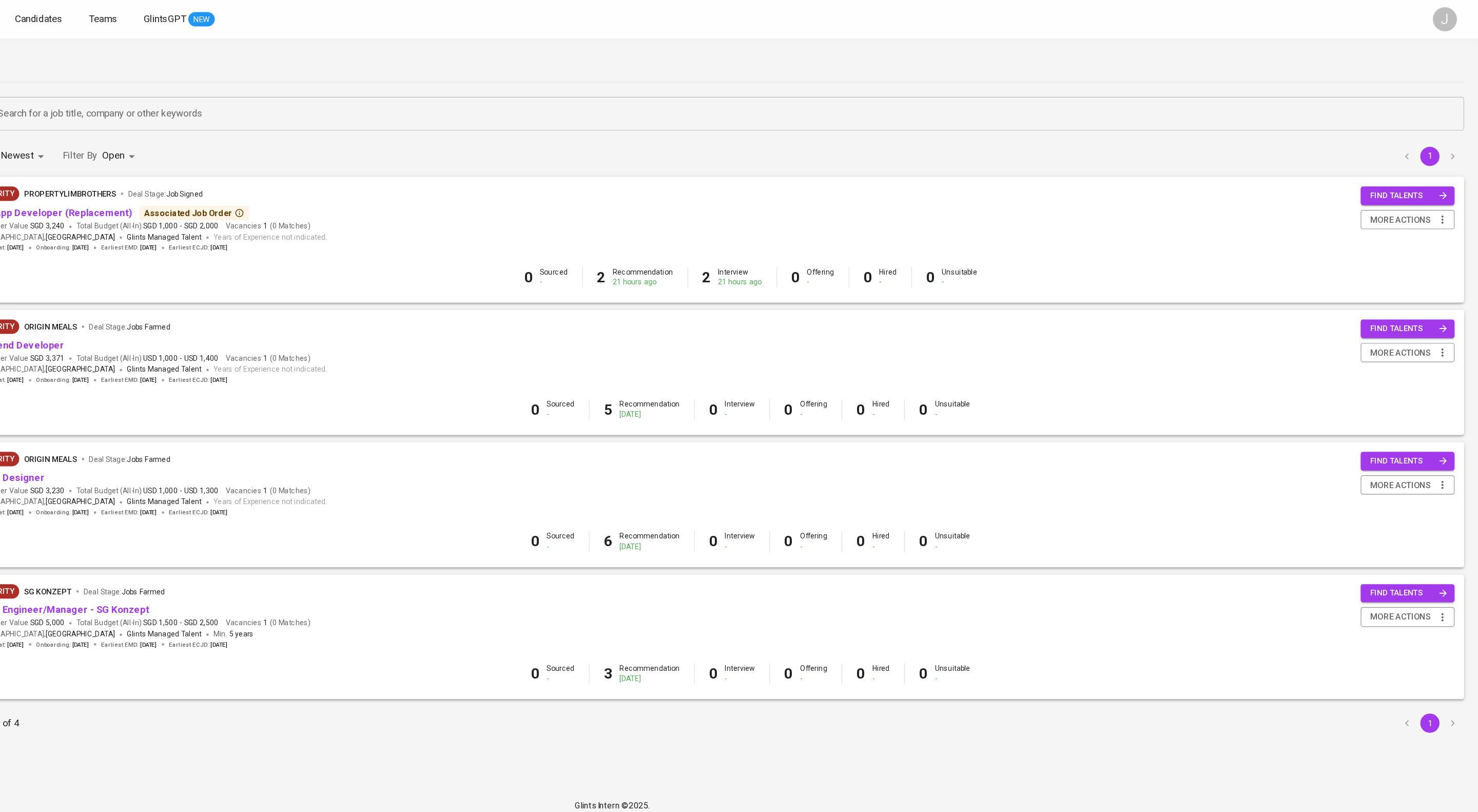
scroll to position [0, 0]
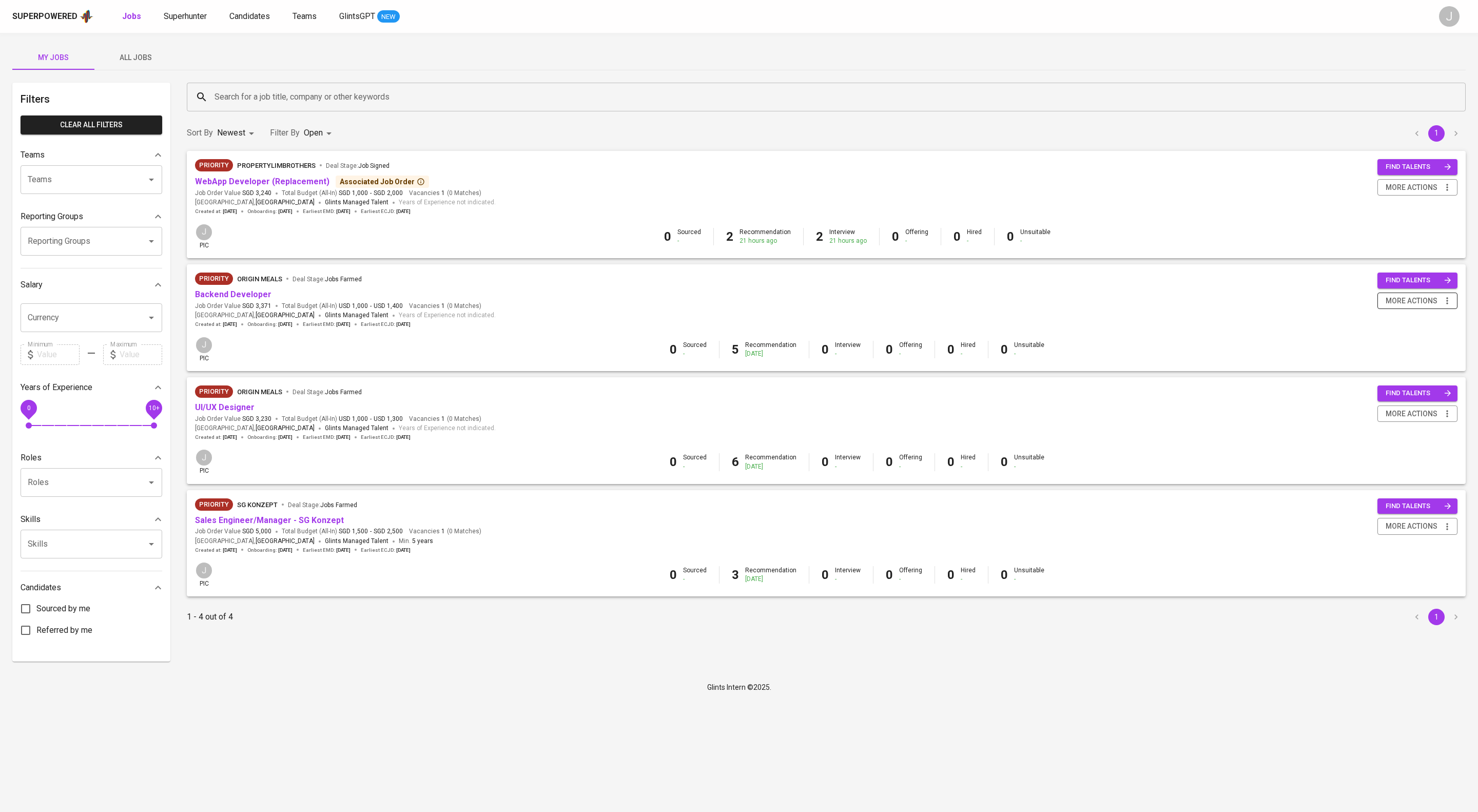
click at [1408, 307] on span "more actions" at bounding box center [1411, 301] width 52 height 13
click at [1391, 407] on div "Close Job" at bounding box center [1392, 403] width 91 height 11
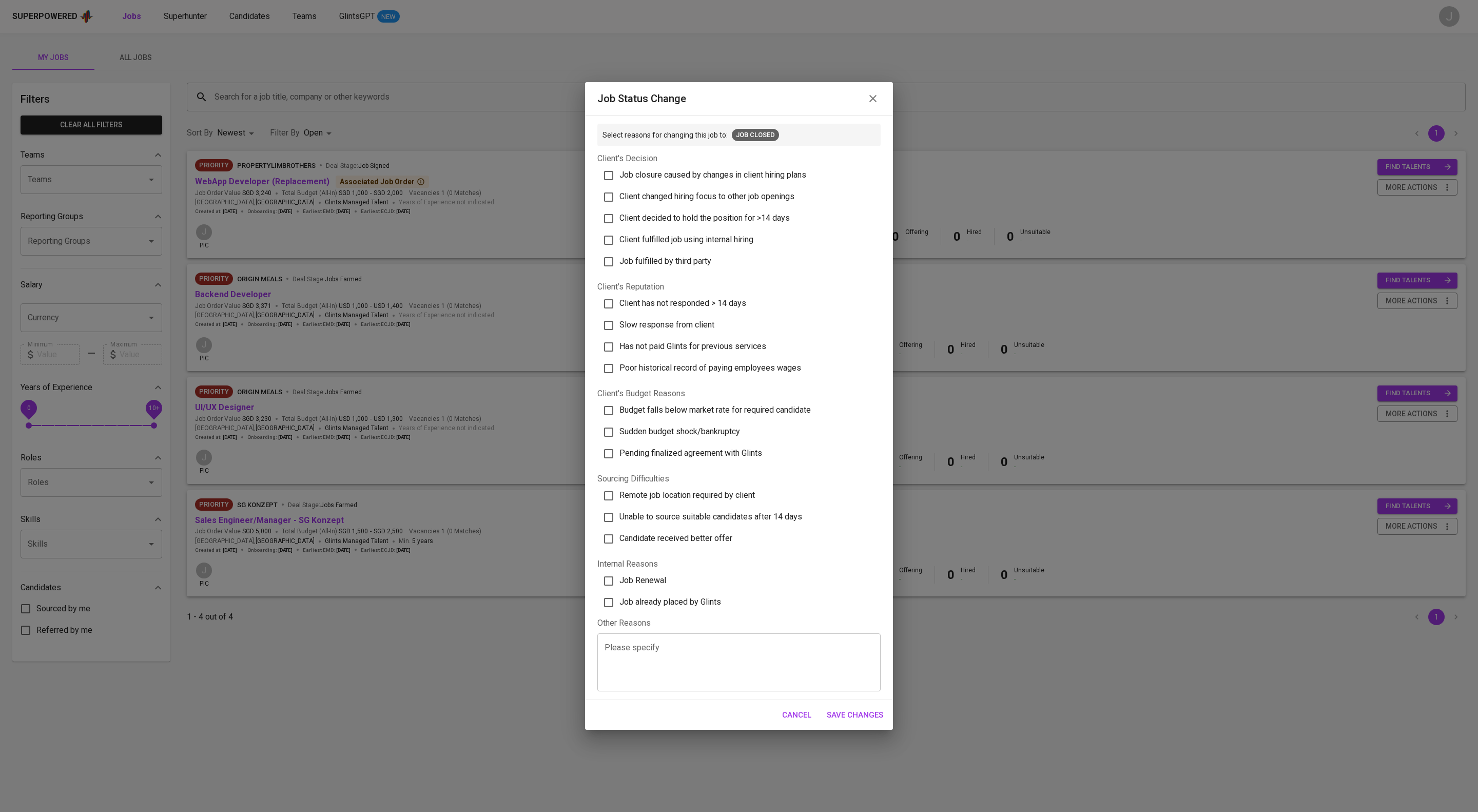
click at [717, 213] on span "Client decided to hold the position for >14 days" at bounding box center [705, 218] width 170 height 10
click at [619, 208] on input "Client decided to hold the position for >14 days" at bounding box center [609, 219] width 22 height 22
click at [732, 213] on span "Client decided to hold the position for >14 days" at bounding box center [705, 218] width 170 height 10
click at [619, 208] on input "Client decided to hold the position for >14 days" at bounding box center [609, 219] width 22 height 22
checkbox input "false"
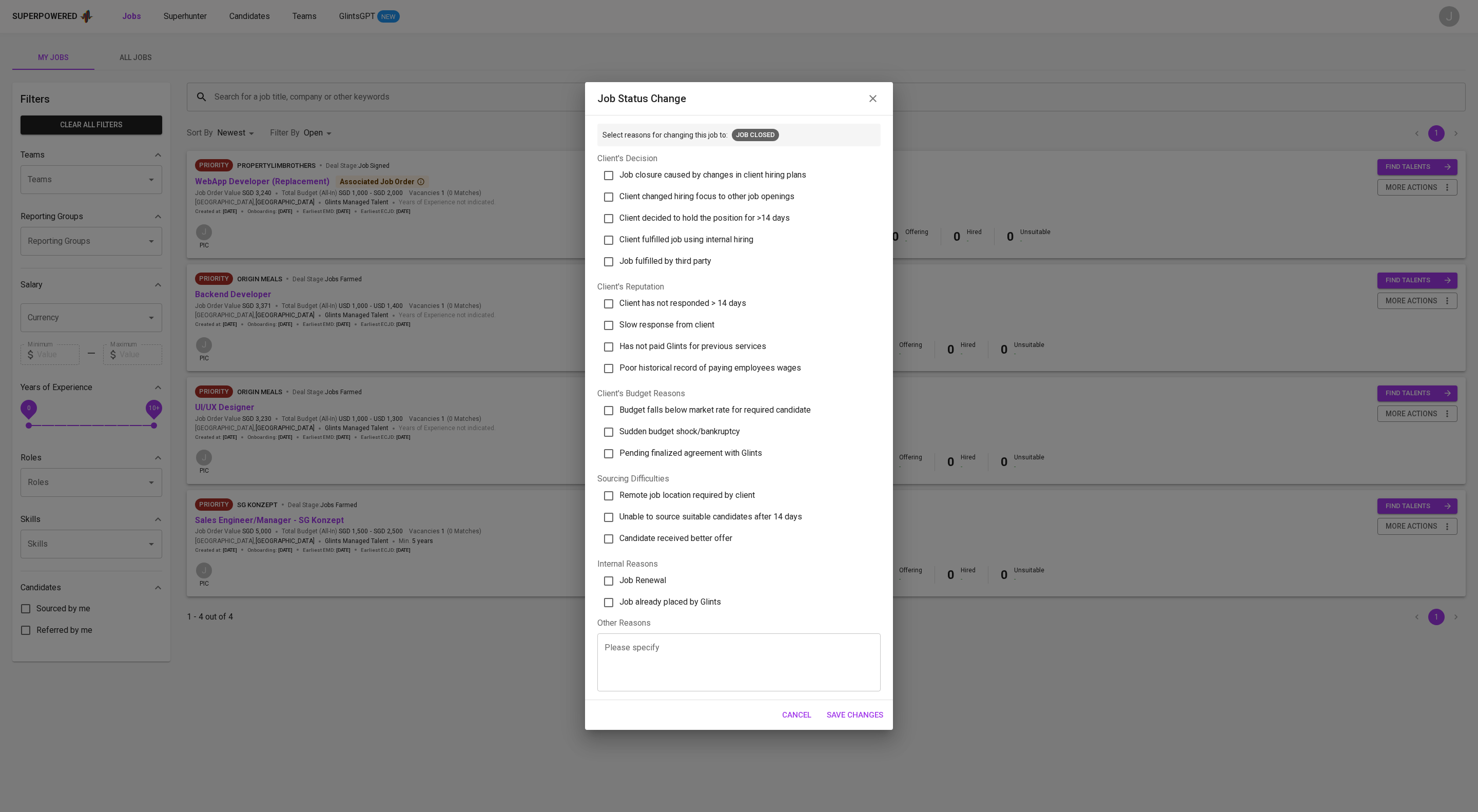
click at [736, 298] on span "Client has not responded > 14 days" at bounding box center [683, 303] width 127 height 10
click at [619, 293] on input "Client has not responded > 14 days" at bounding box center [609, 304] width 22 height 22
checkbox input "true"
click at [861, 721] on span "Save Changes" at bounding box center [855, 714] width 57 height 13
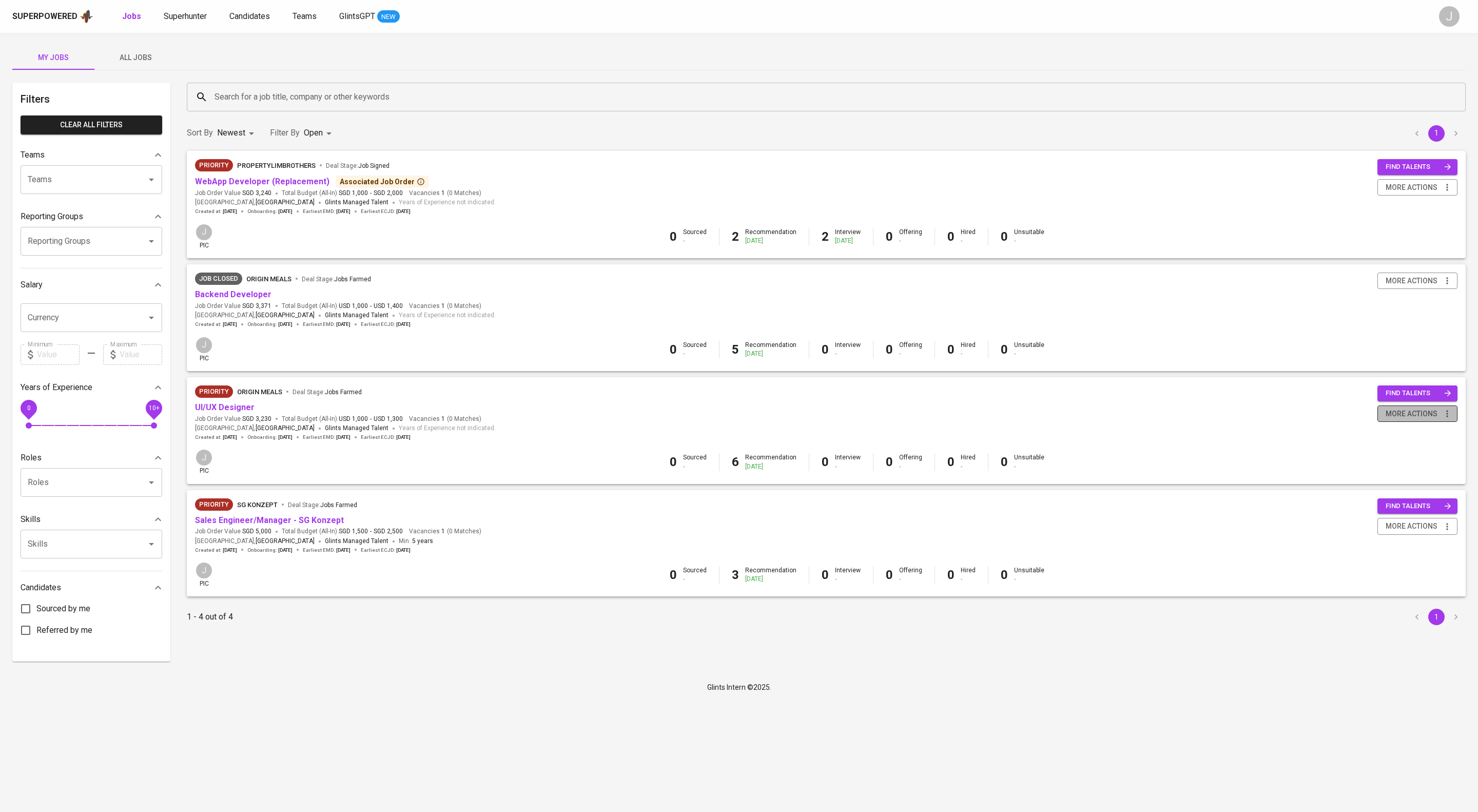
click at [1431, 420] on span "more actions" at bounding box center [1411, 413] width 52 height 13
click at [1374, 536] on div "Close Job" at bounding box center [1392, 531] width 91 height 11
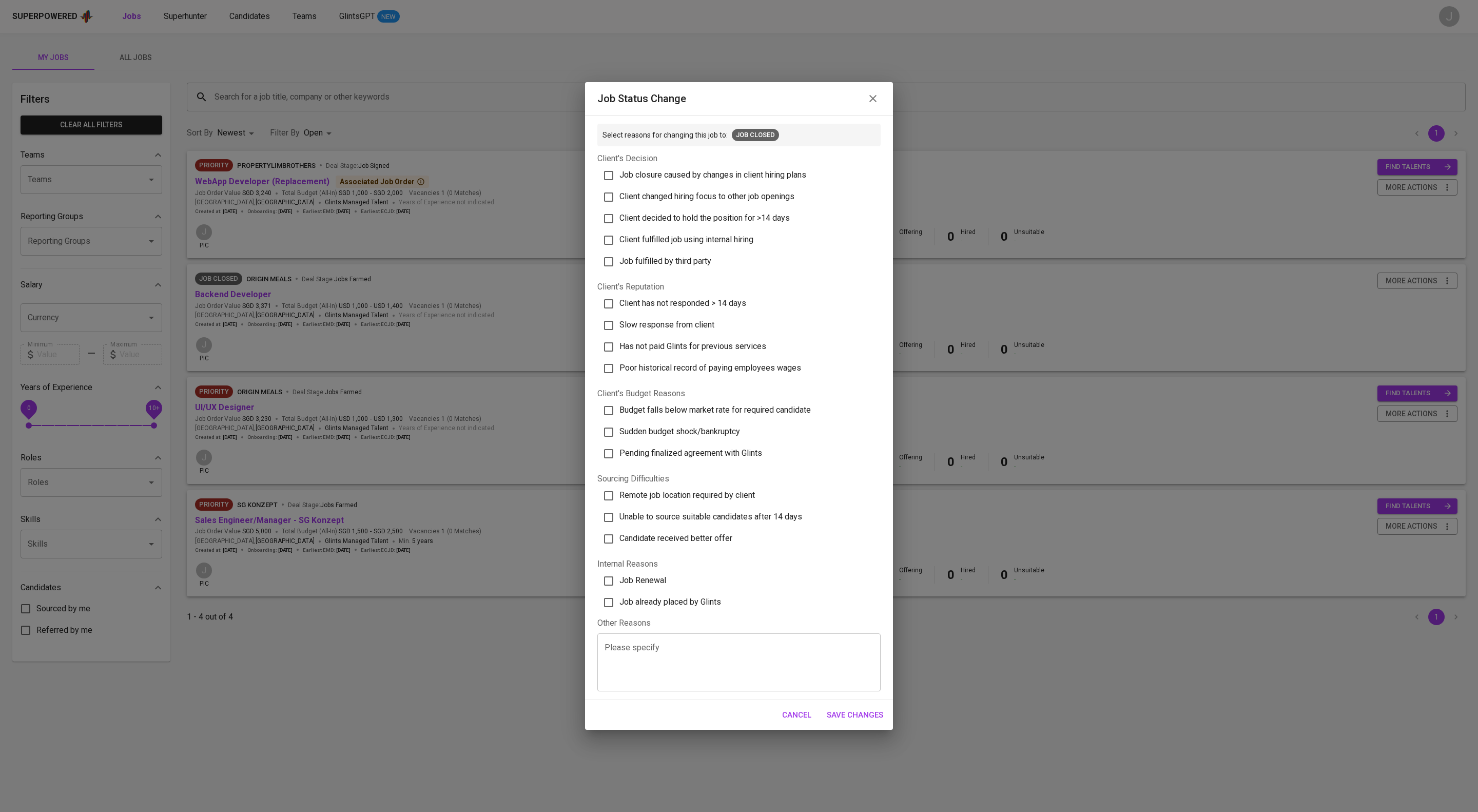
click at [718, 298] on span "Client has not responded > 14 days" at bounding box center [683, 303] width 127 height 10
click at [619, 293] on input "Client has not responded > 14 days" at bounding box center [609, 304] width 22 height 22
checkbox input "true"
click at [863, 721] on span "Save Changes" at bounding box center [855, 714] width 57 height 13
